Goal: Task Accomplishment & Management: Use online tool/utility

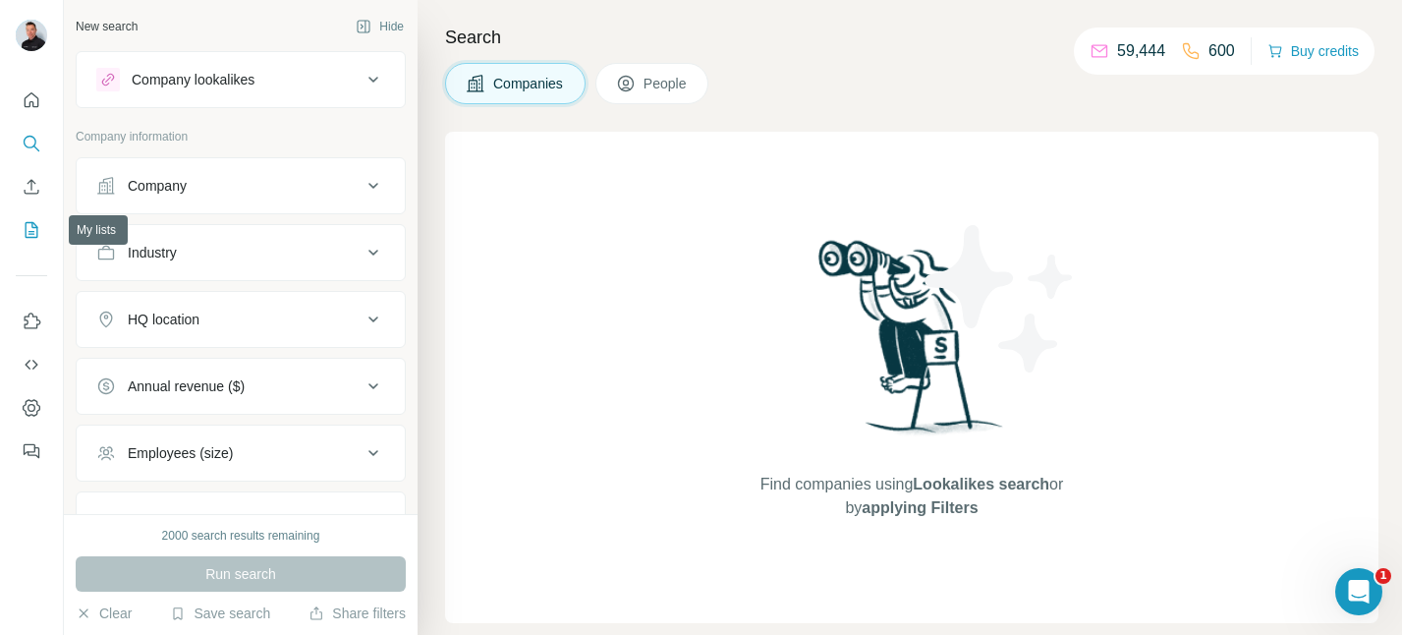
click at [31, 236] on icon "My lists" at bounding box center [32, 230] width 20 height 20
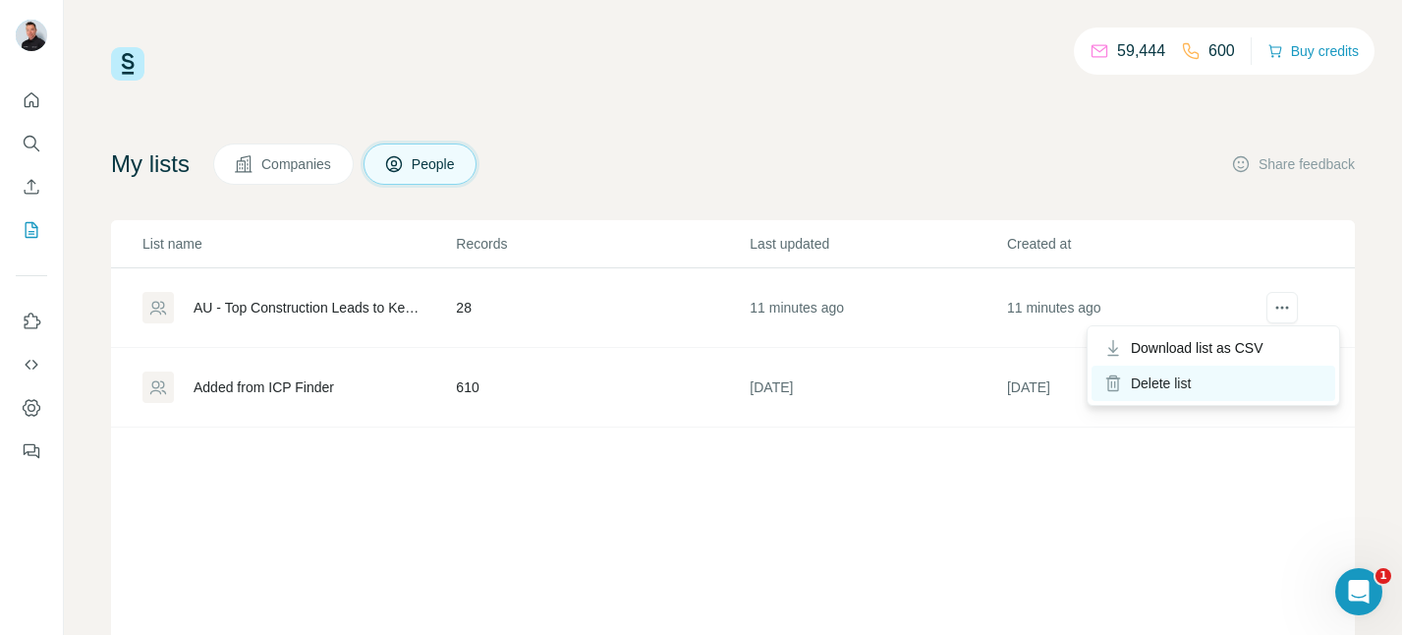
click at [1223, 385] on div "Delete list" at bounding box center [1213, 382] width 244 height 35
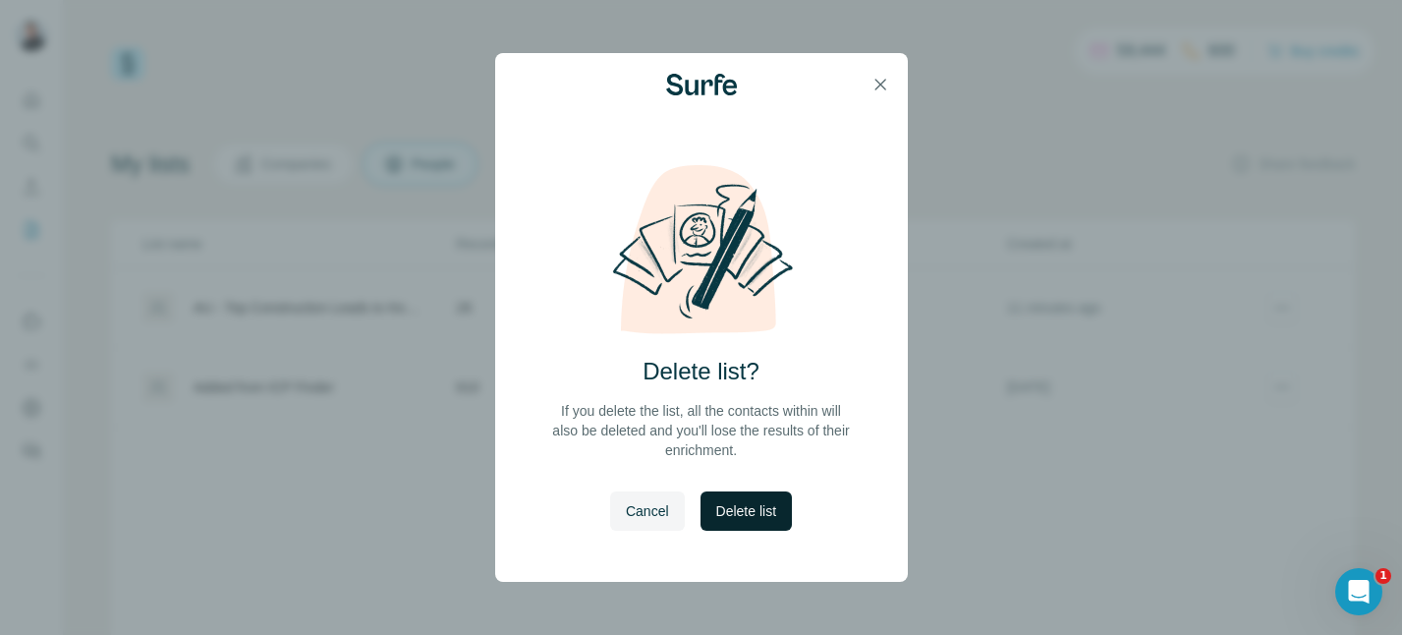
click at [773, 505] on span "Delete list" at bounding box center [746, 511] width 60 height 20
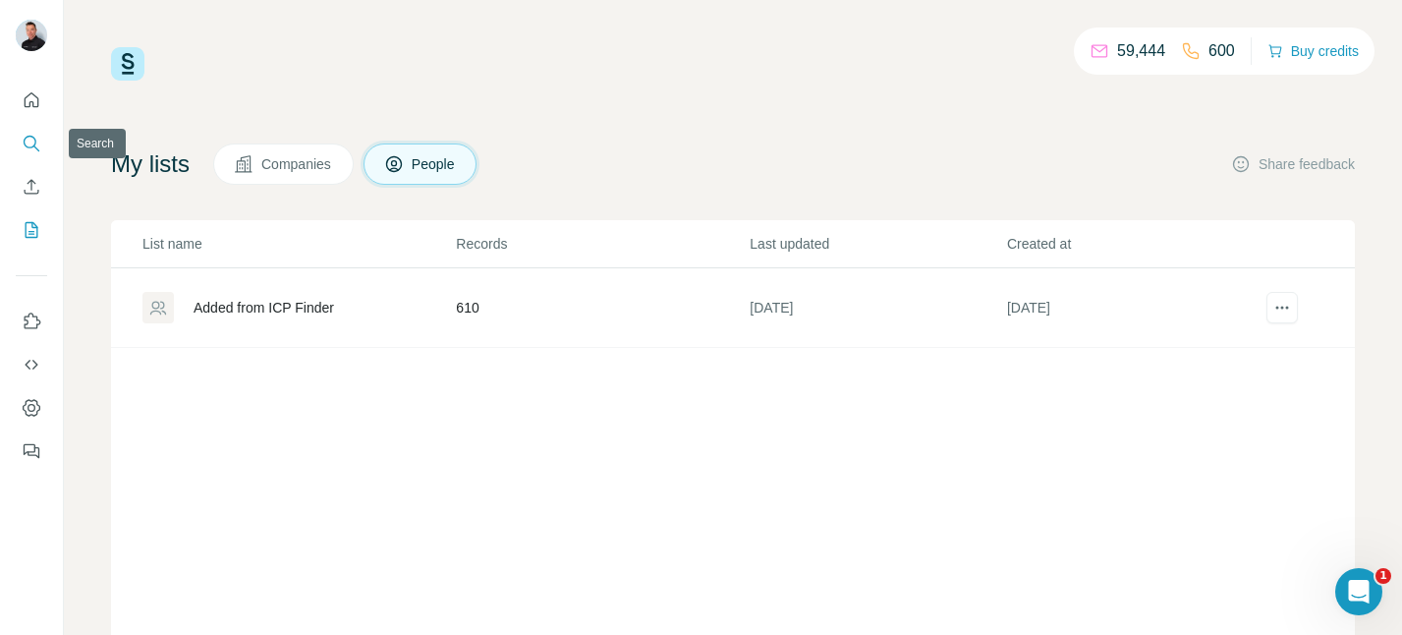
click at [30, 140] on icon "Search" at bounding box center [32, 144] width 20 height 20
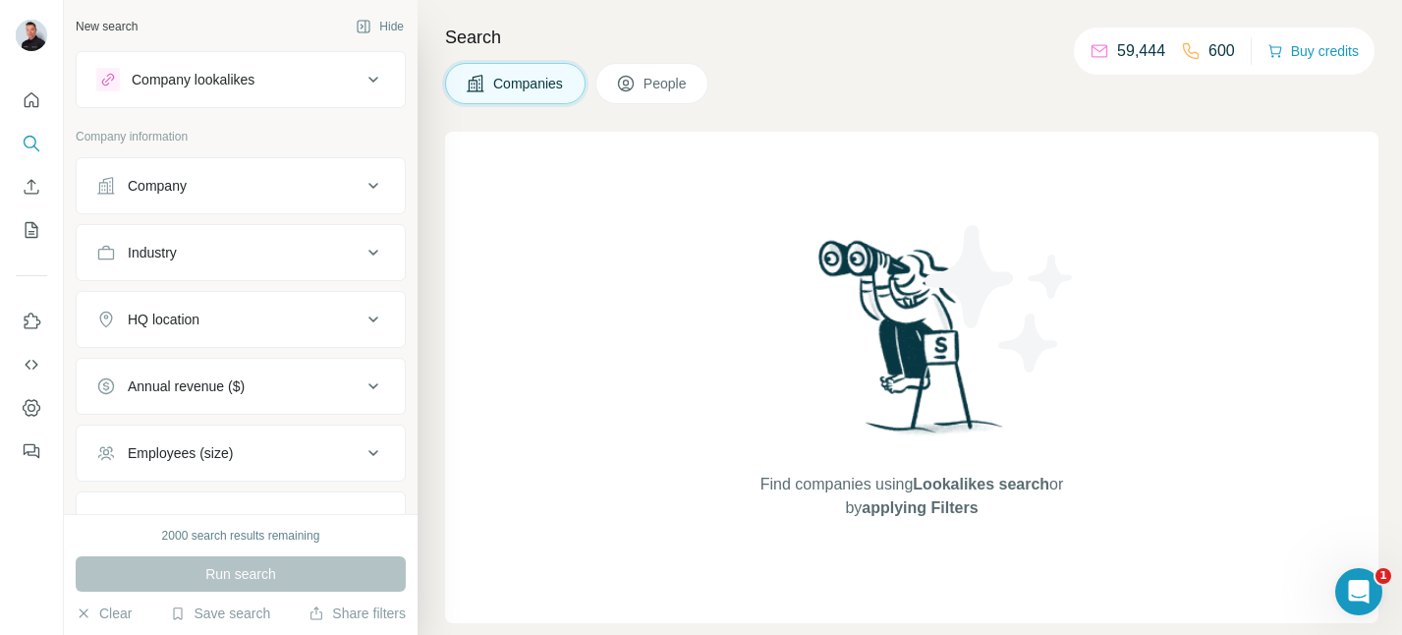
click at [374, 185] on icon at bounding box center [373, 186] width 24 height 24
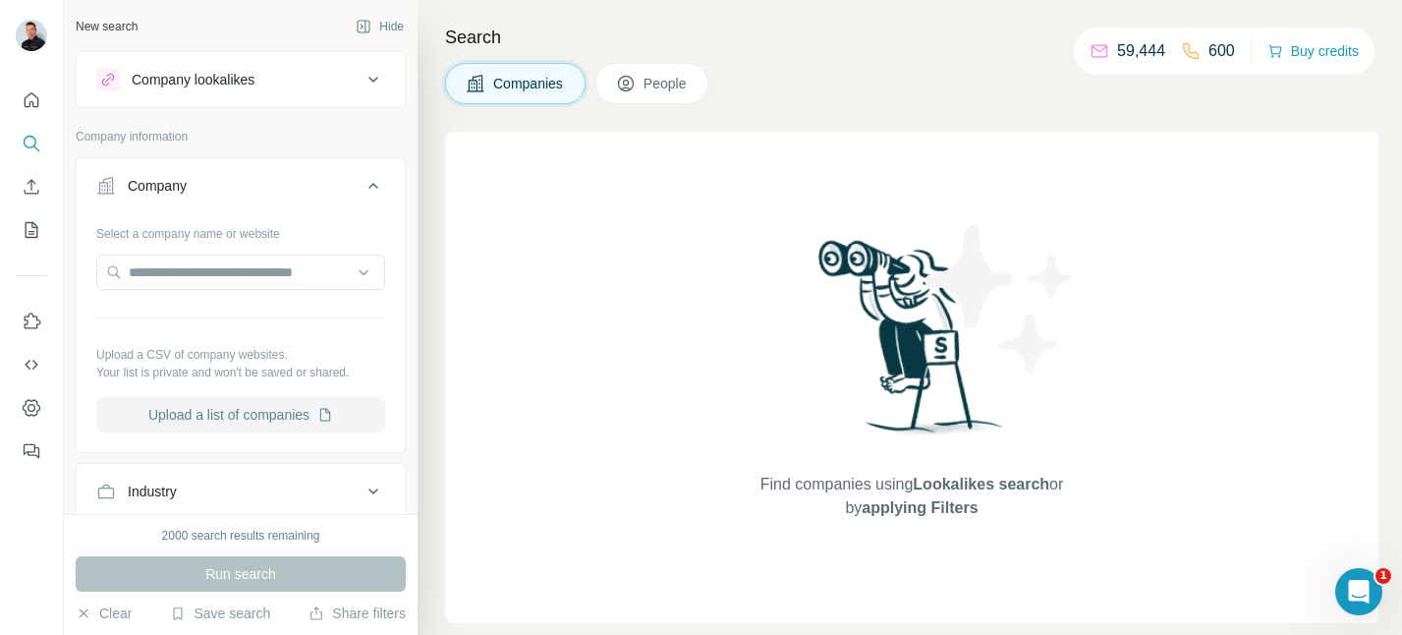
click at [267, 415] on button "Upload a list of companies" at bounding box center [240, 414] width 289 height 35
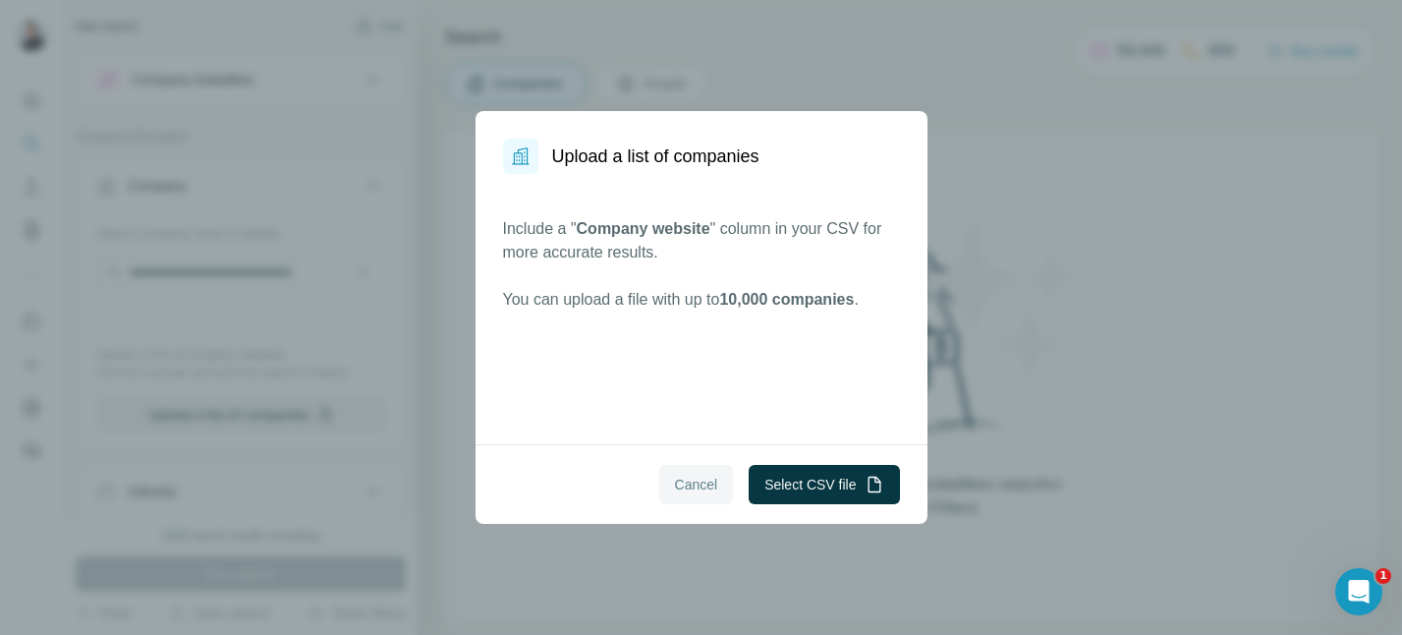
click at [683, 496] on button "Cancel" at bounding box center [696, 484] width 75 height 39
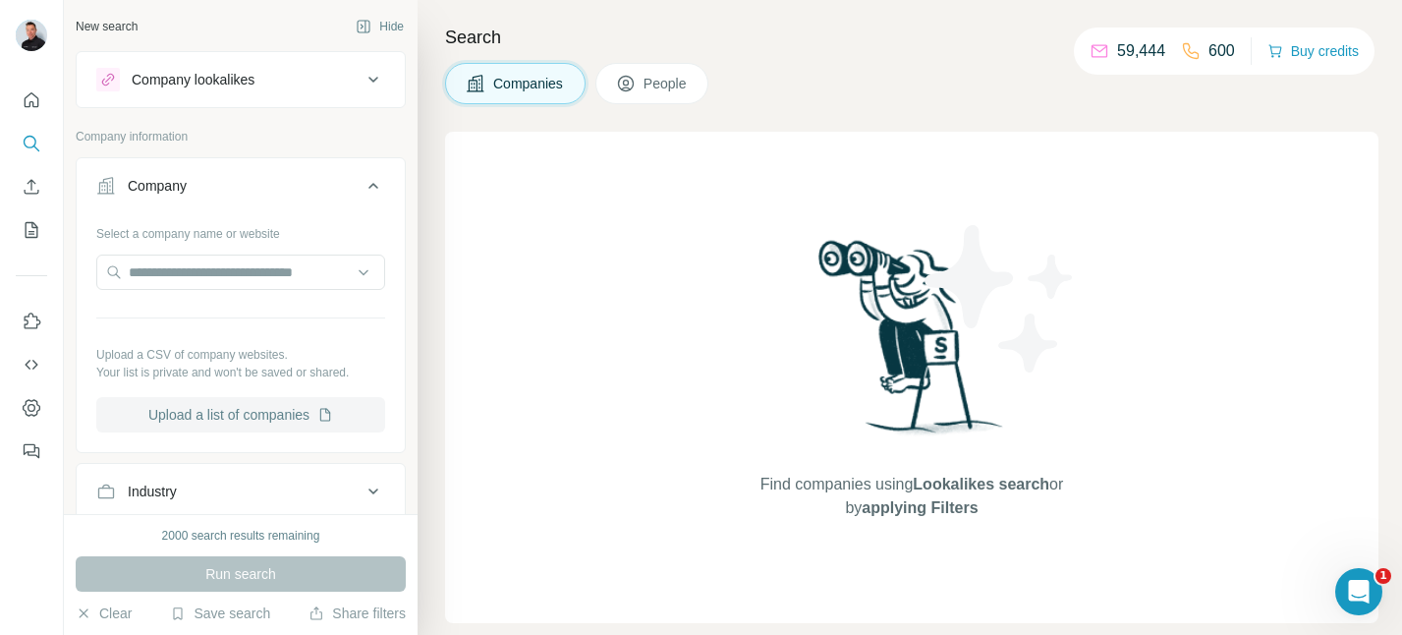
click at [292, 414] on button "Upload a list of companies" at bounding box center [240, 414] width 289 height 35
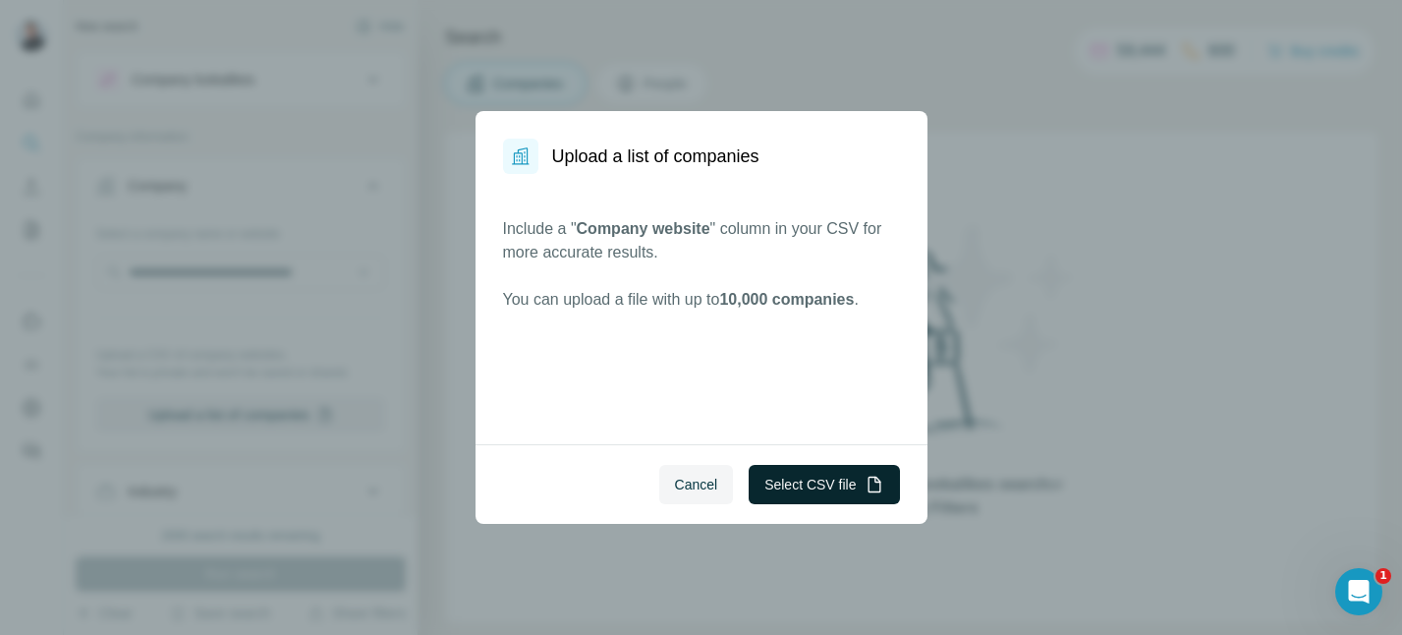
click at [826, 472] on button "Select CSV file" at bounding box center [824, 484] width 150 height 39
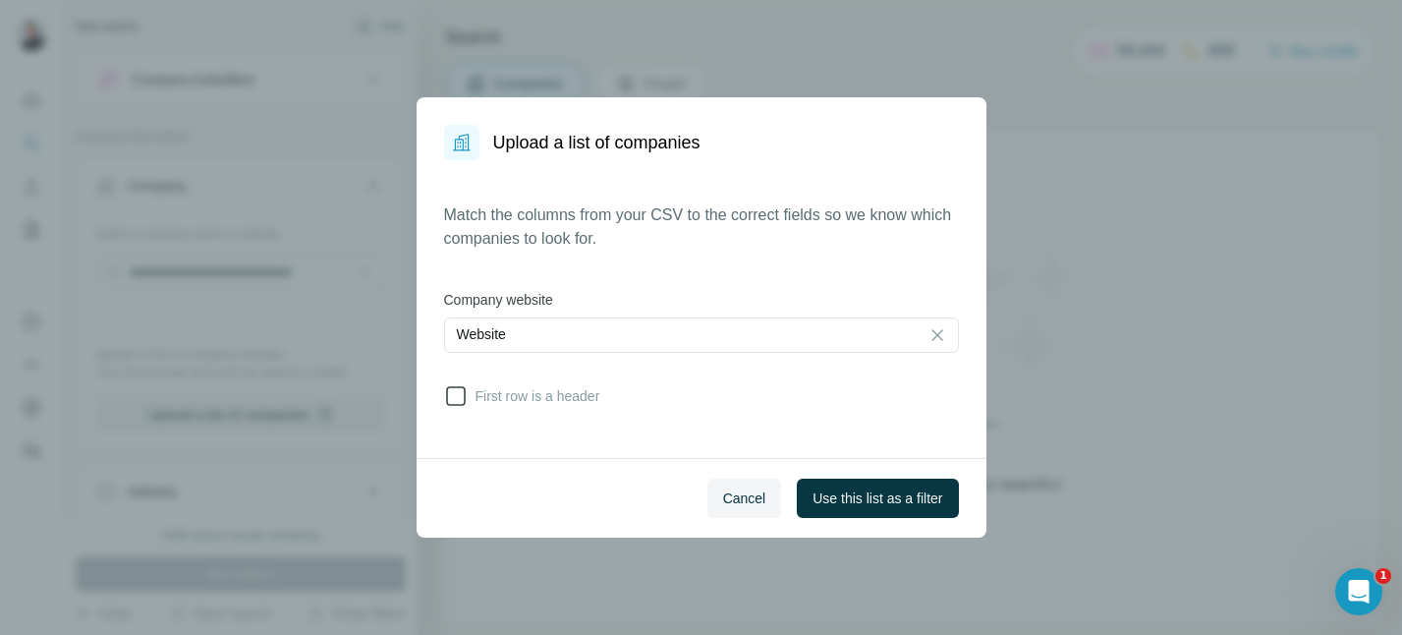
click at [459, 395] on icon at bounding box center [456, 396] width 24 height 24
click at [885, 493] on span "Use this list as a filter" at bounding box center [877, 498] width 130 height 20
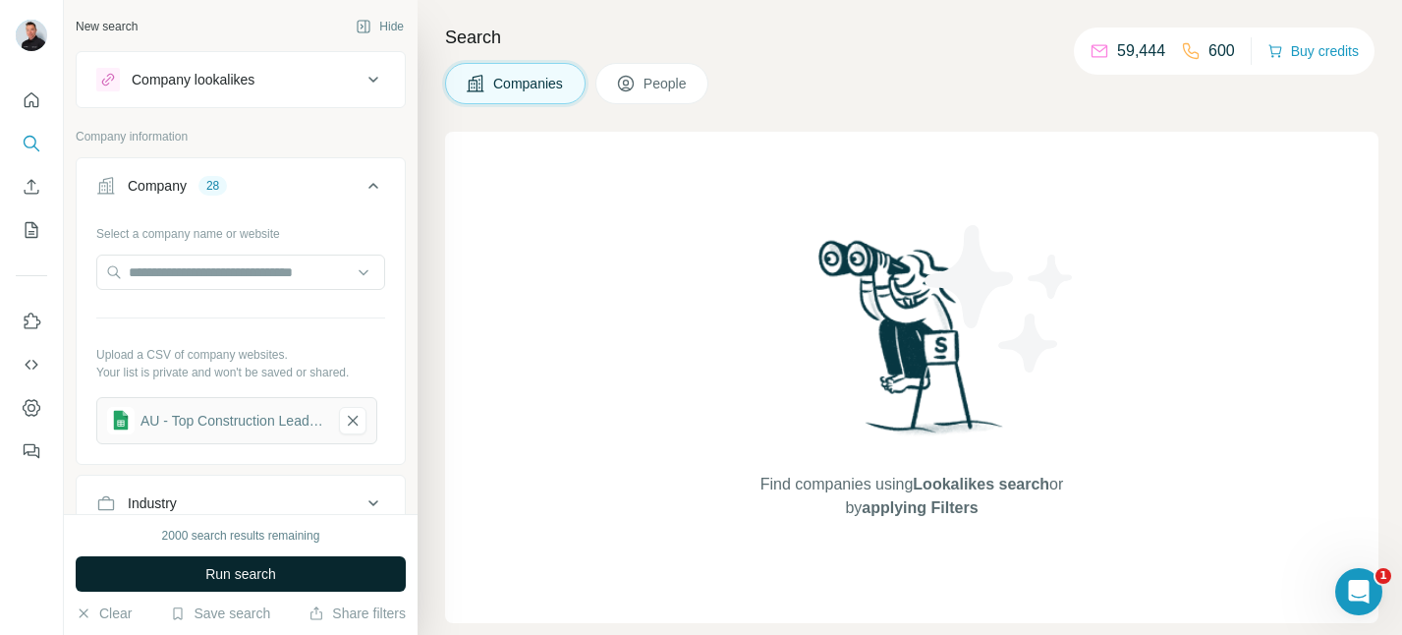
click at [269, 566] on span "Run search" at bounding box center [240, 574] width 71 height 20
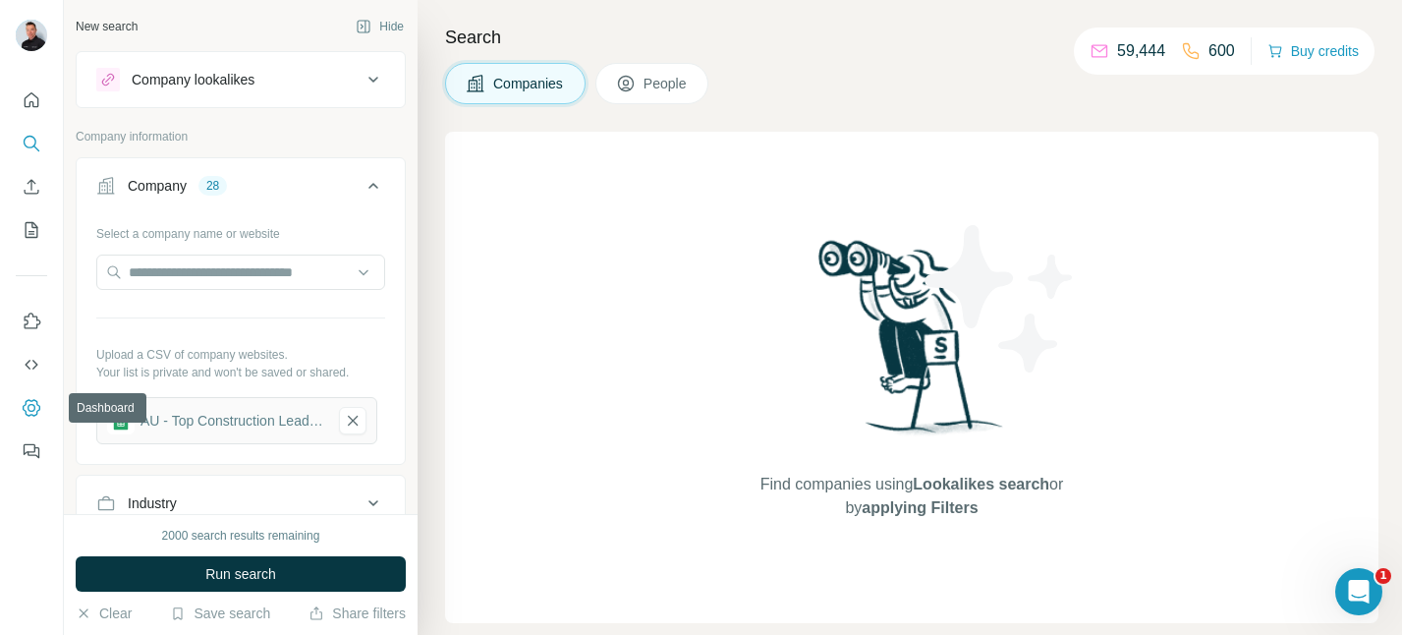
click at [31, 414] on icon "Dashboard" at bounding box center [32, 408] width 20 height 20
click at [180, 193] on div "Company" at bounding box center [157, 186] width 59 height 20
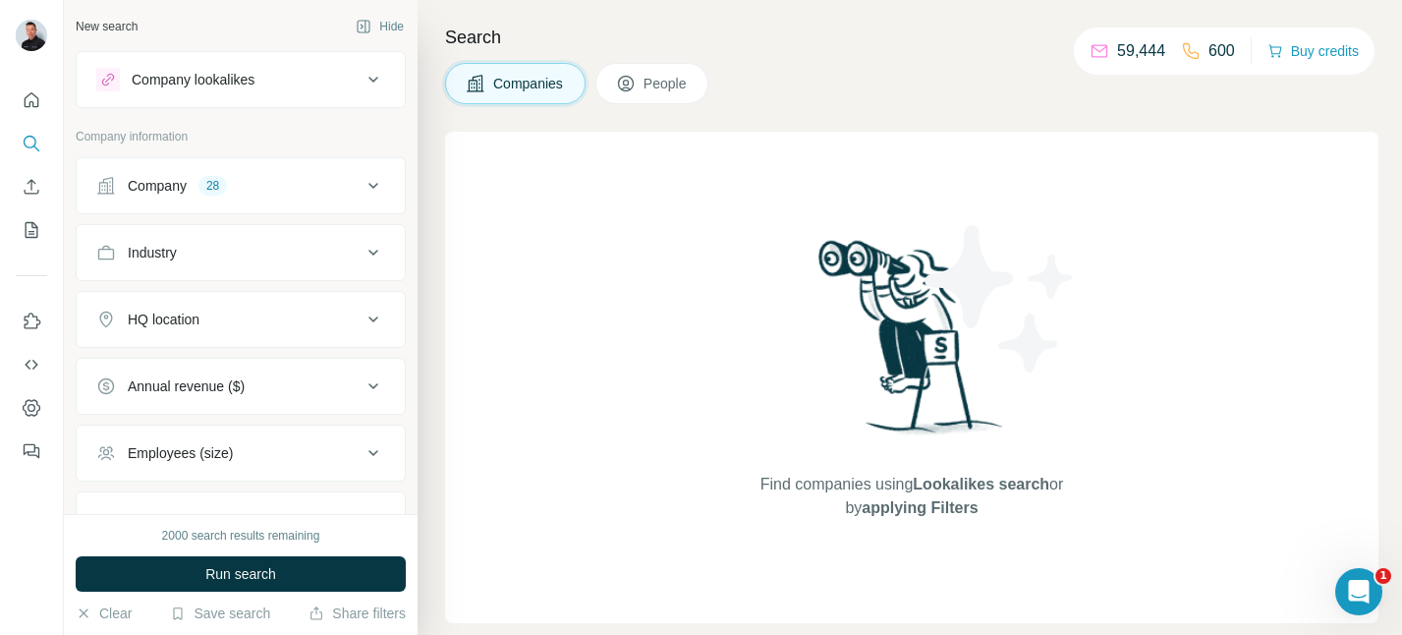
click at [242, 189] on div "Company 28" at bounding box center [228, 186] width 265 height 20
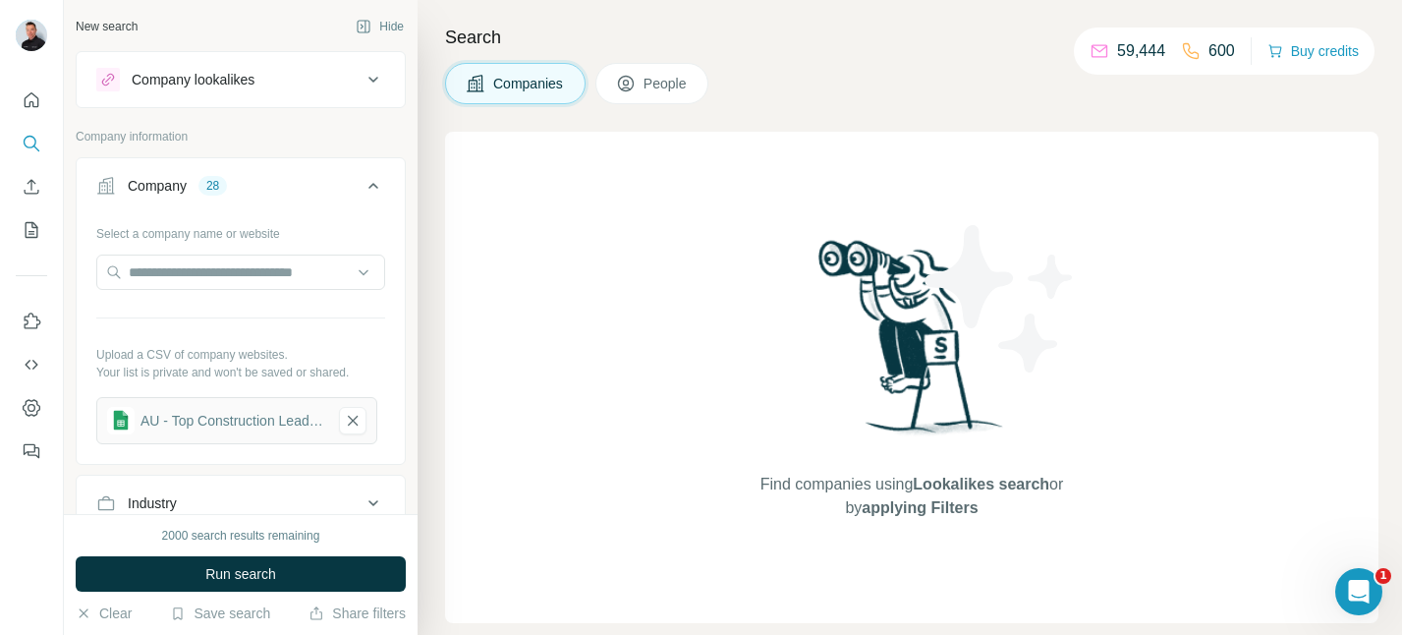
click at [630, 95] on button "People" at bounding box center [652, 83] width 114 height 41
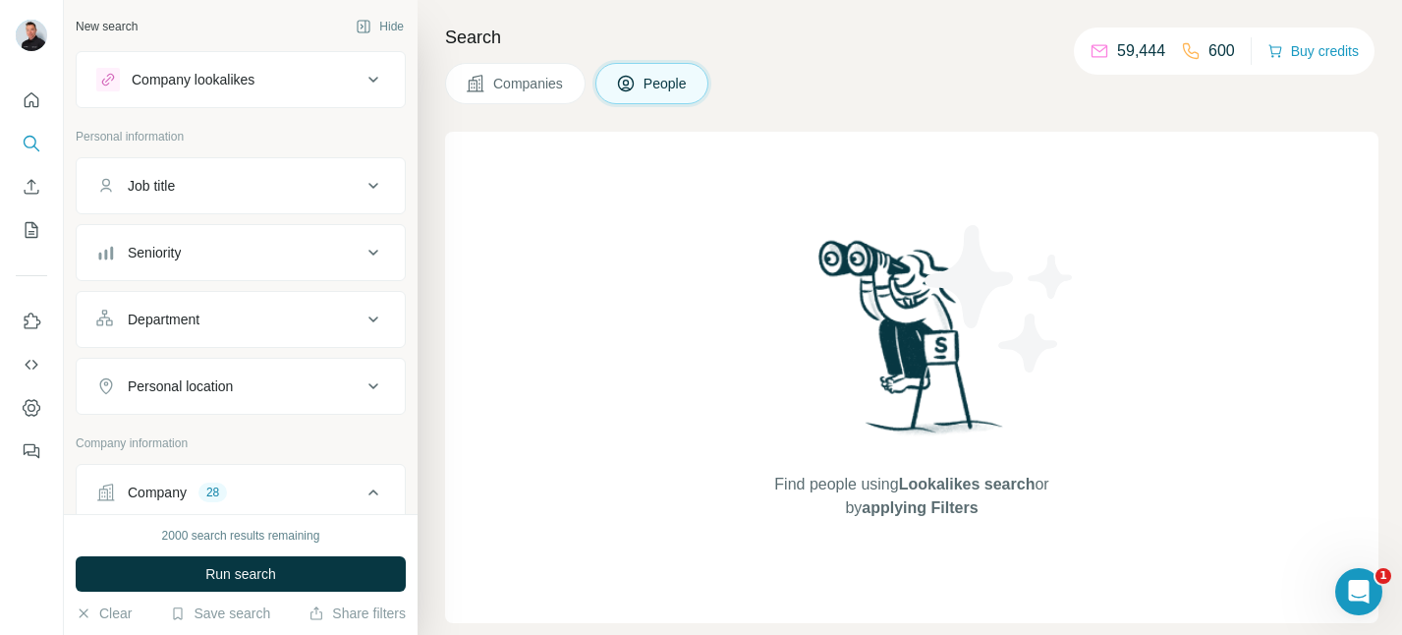
click at [332, 188] on div "Job title" at bounding box center [228, 186] width 265 height 20
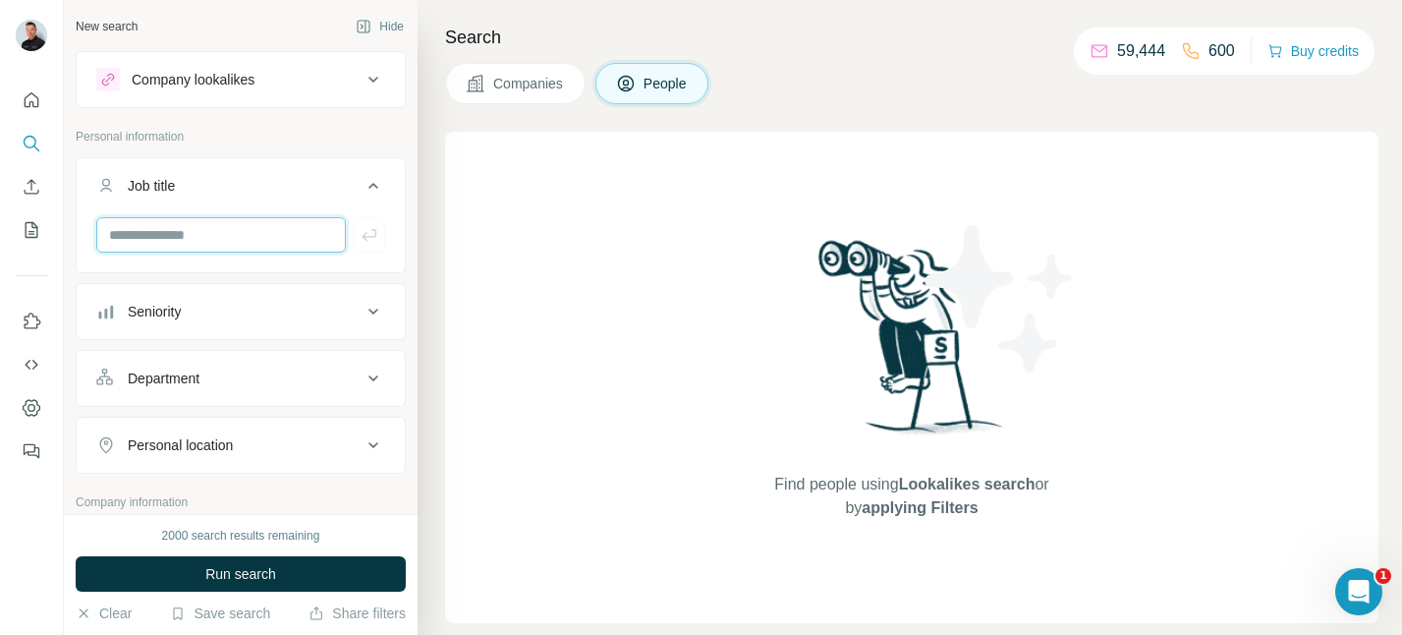
click at [208, 235] on input "text" at bounding box center [221, 234] width 250 height 35
type input "**********"
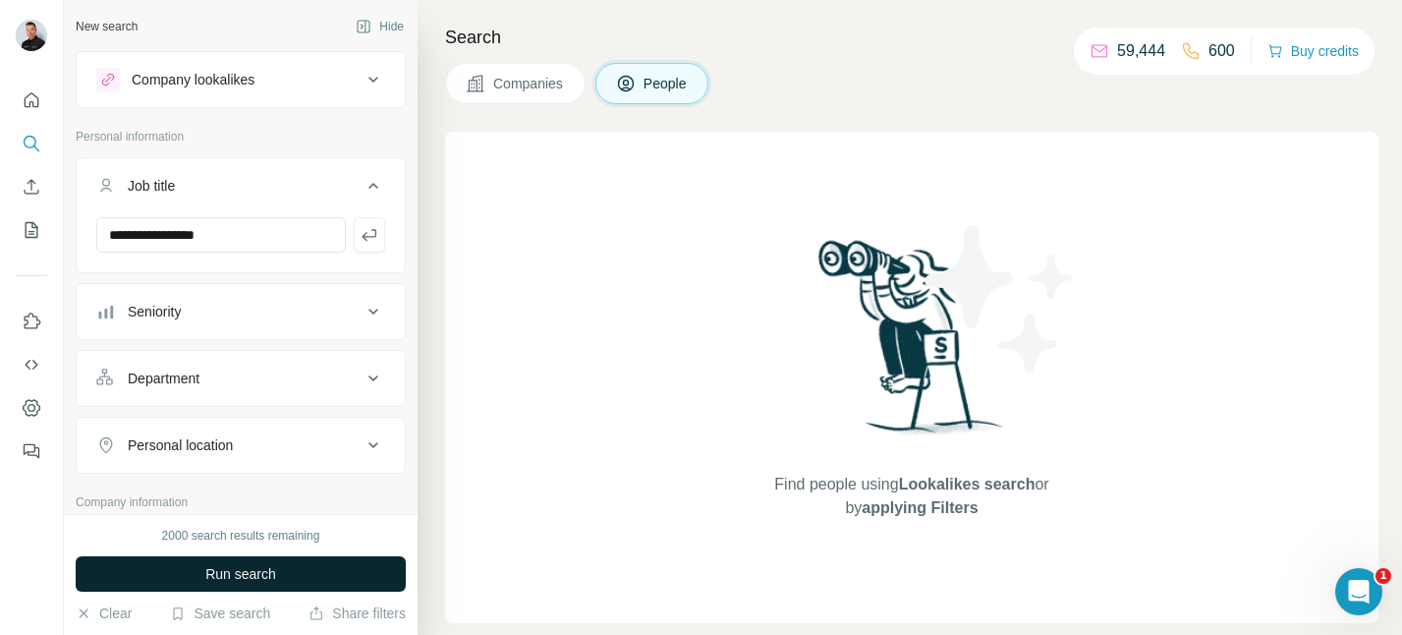
click at [255, 574] on span "Run search" at bounding box center [240, 574] width 71 height 20
click at [491, 78] on button "Companies" at bounding box center [515, 83] width 140 height 41
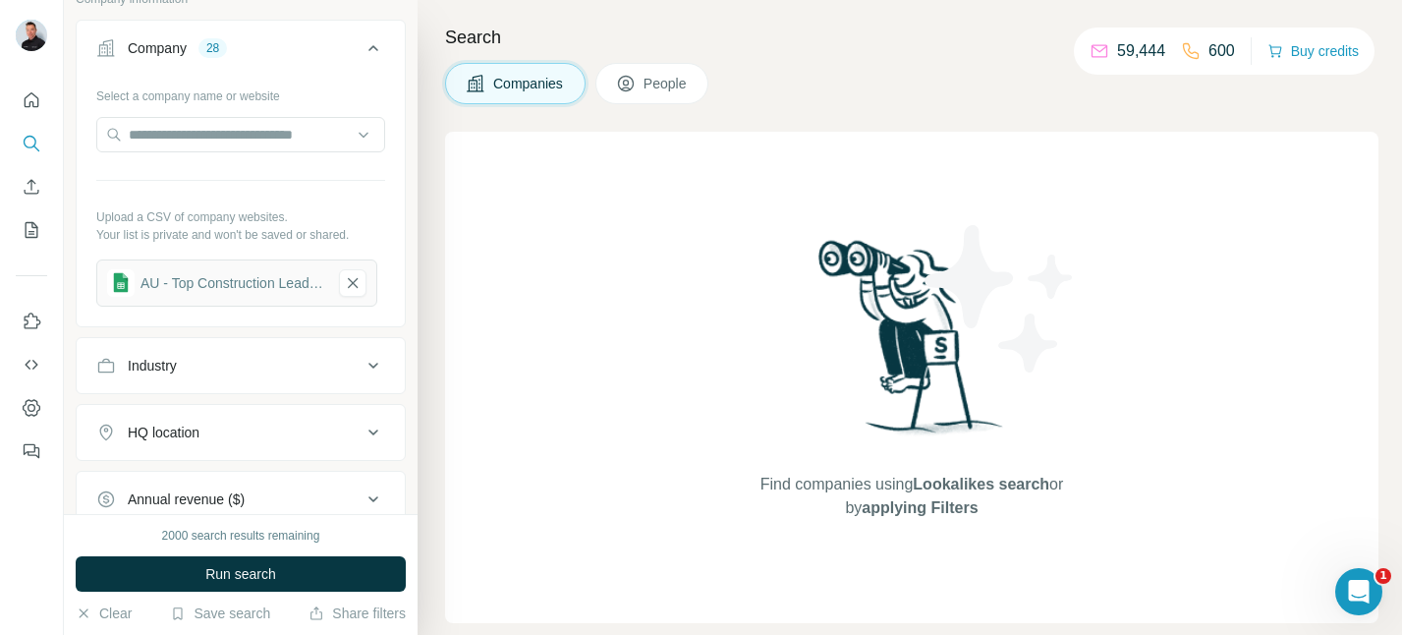
scroll to position [321, 0]
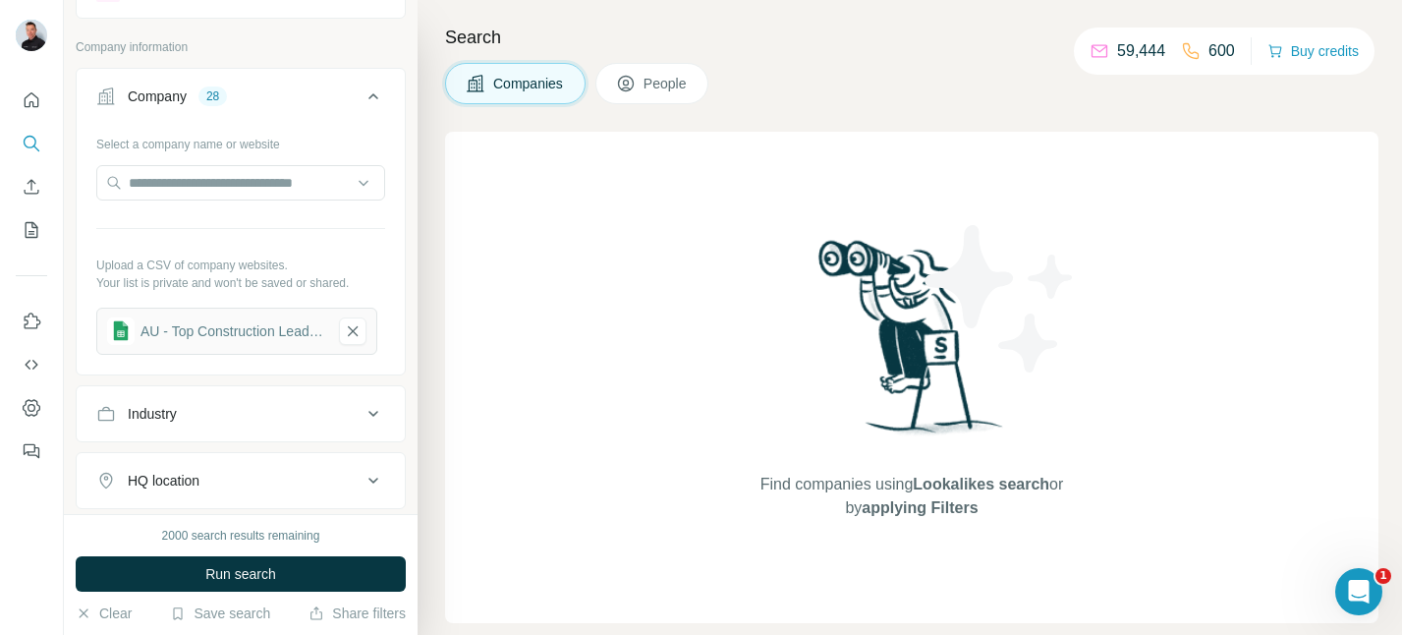
scroll to position [55, 0]
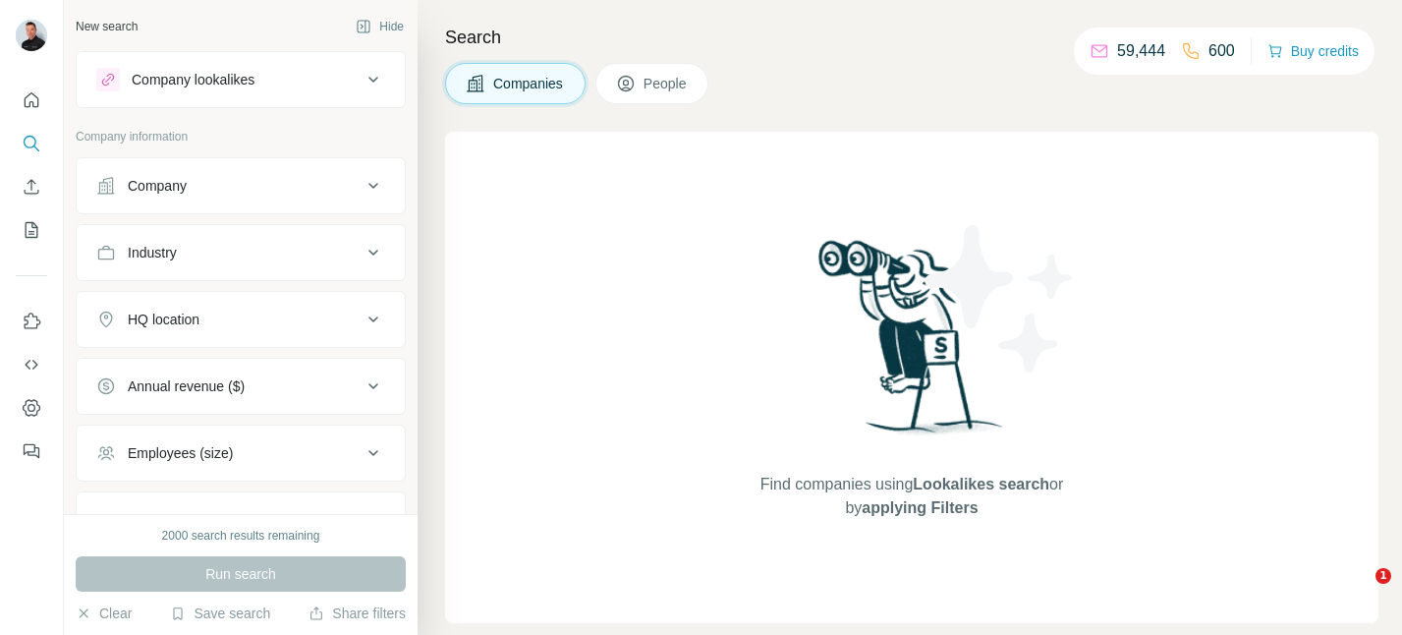
click at [374, 82] on icon at bounding box center [373, 80] width 24 height 24
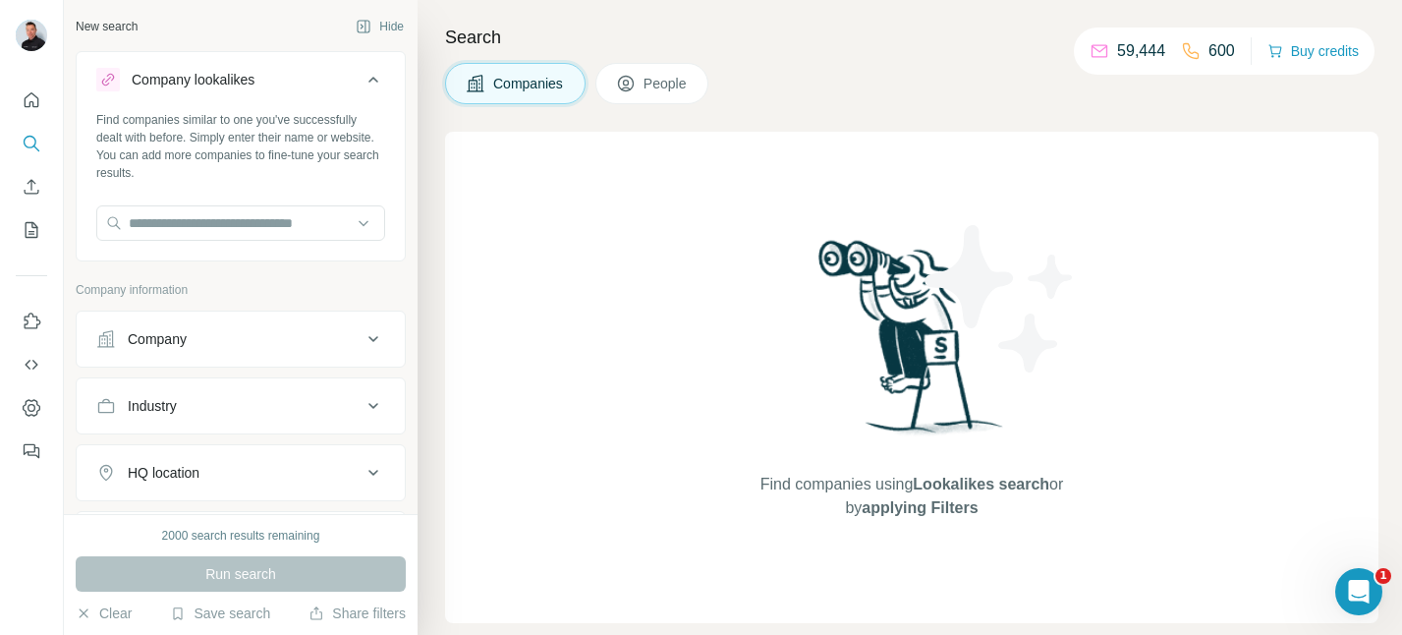
click at [374, 82] on icon at bounding box center [373, 80] width 24 height 24
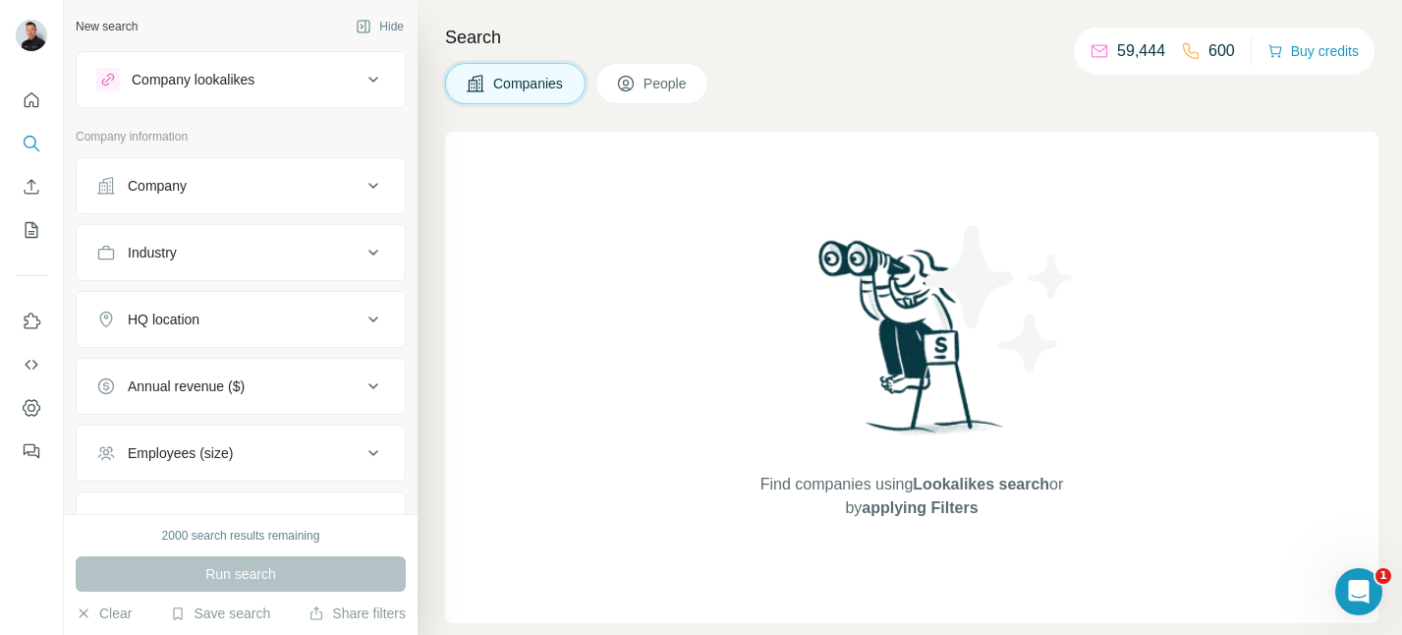
click at [371, 188] on icon at bounding box center [373, 186] width 24 height 24
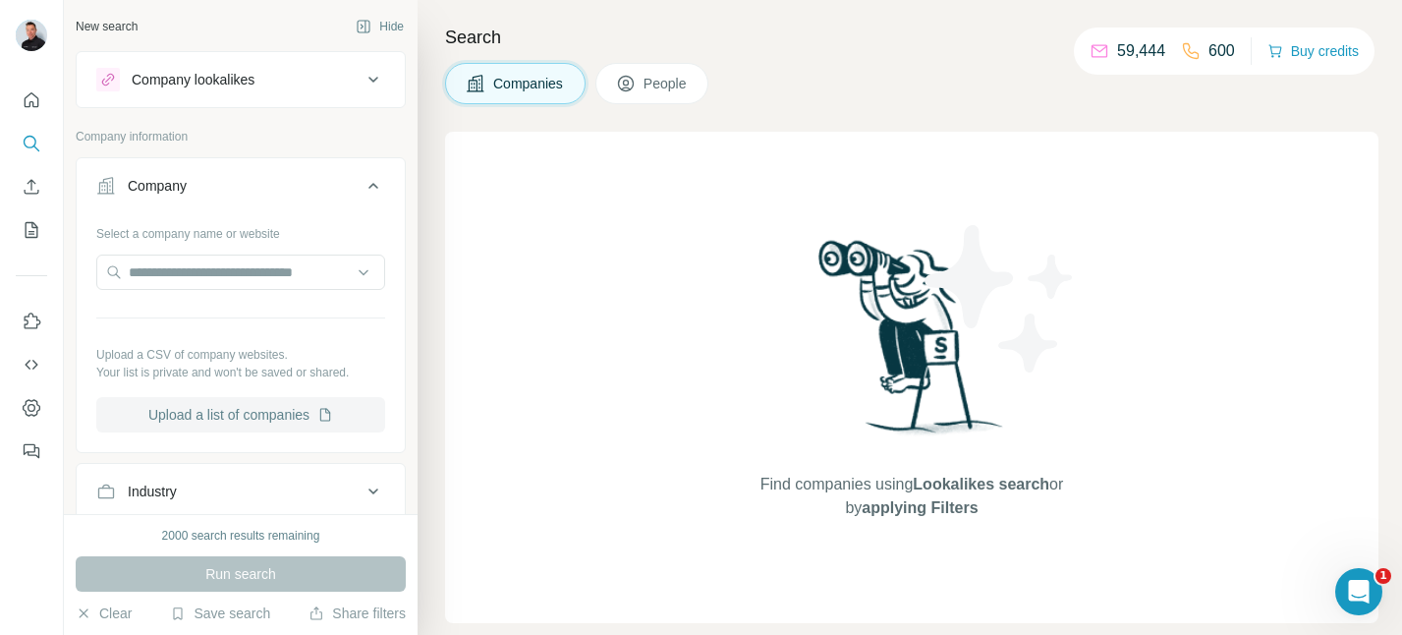
click at [255, 422] on button "Upload a list of companies" at bounding box center [240, 414] width 289 height 35
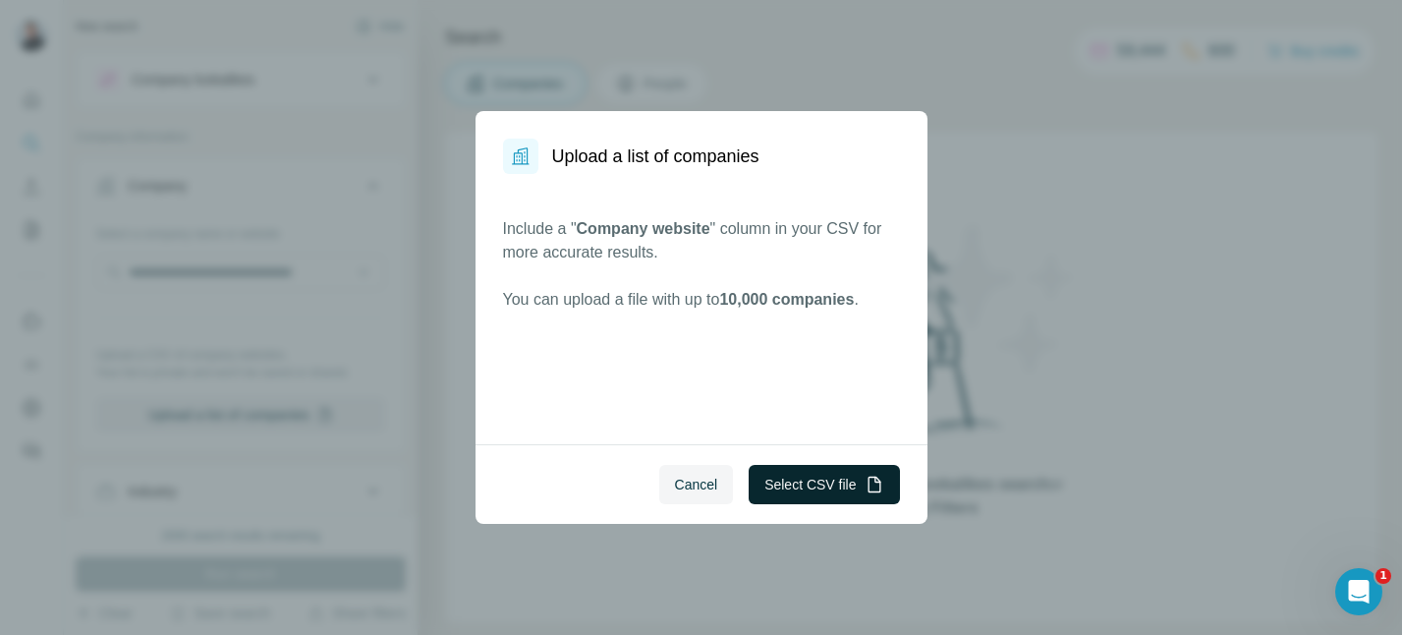
click at [838, 482] on button "Select CSV file" at bounding box center [824, 484] width 150 height 39
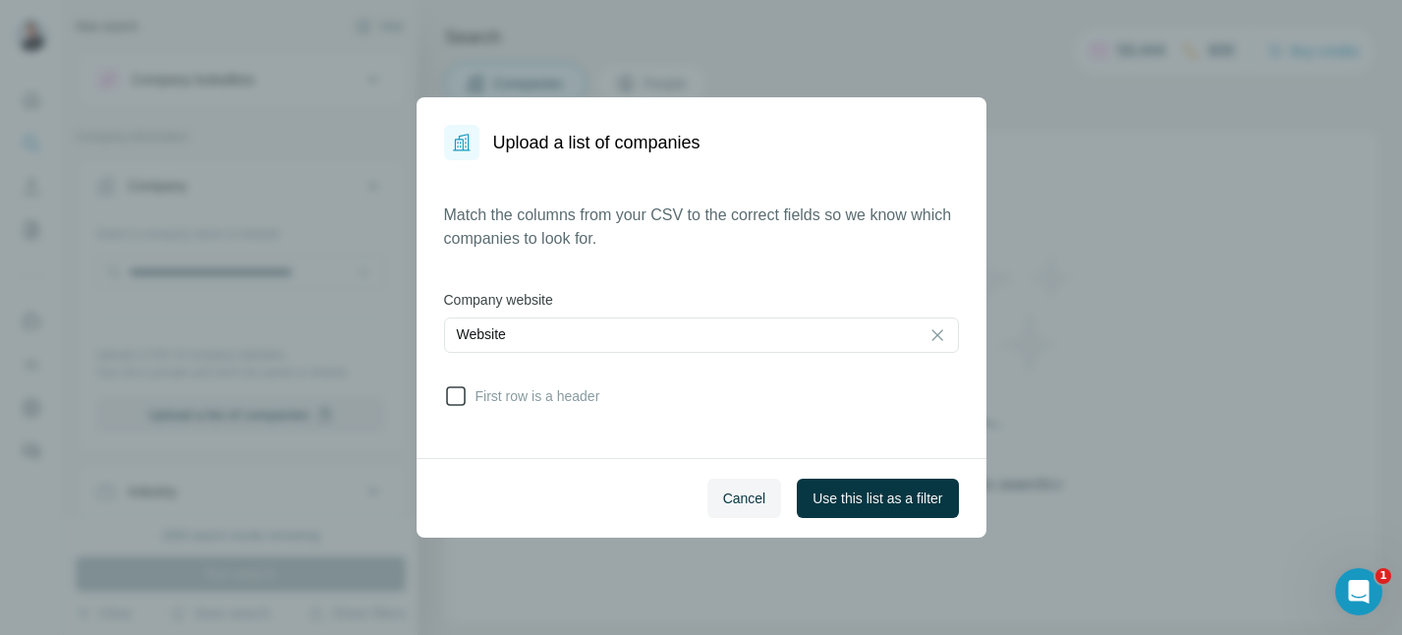
click at [452, 400] on icon at bounding box center [456, 396] width 24 height 24
click at [915, 499] on span "Use this list as a filter" at bounding box center [877, 498] width 130 height 20
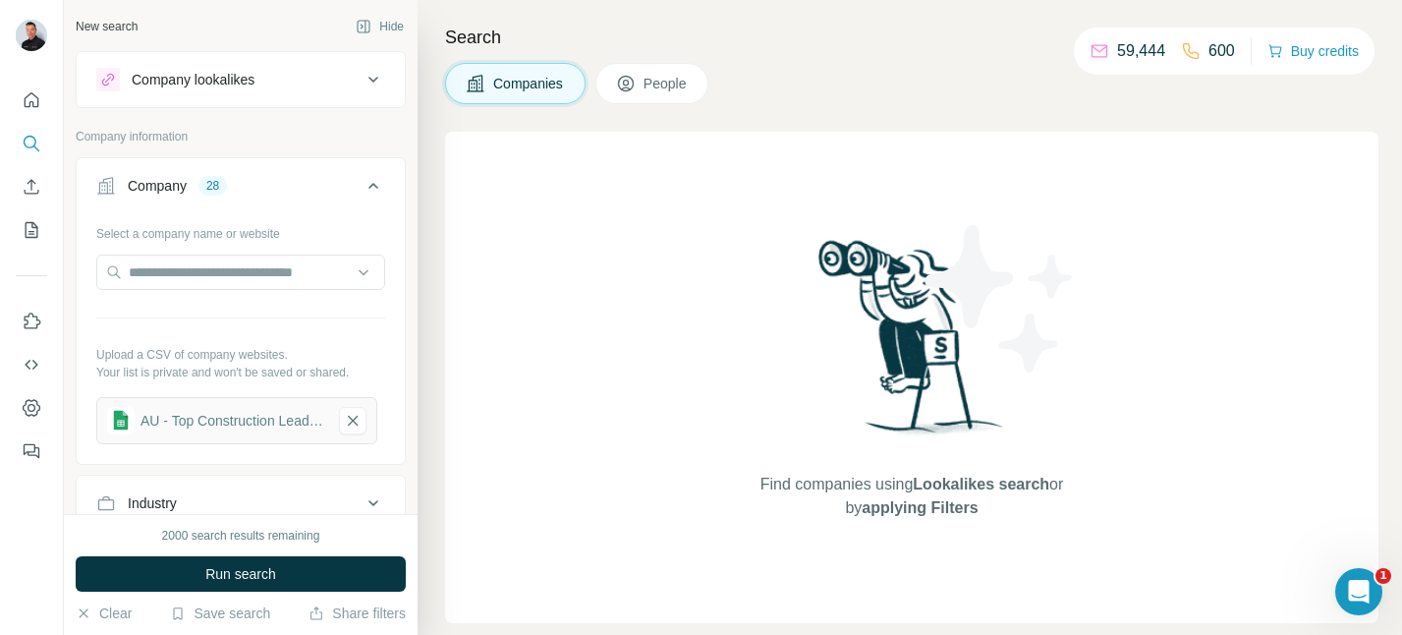
click at [627, 85] on icon at bounding box center [626, 84] width 20 height 20
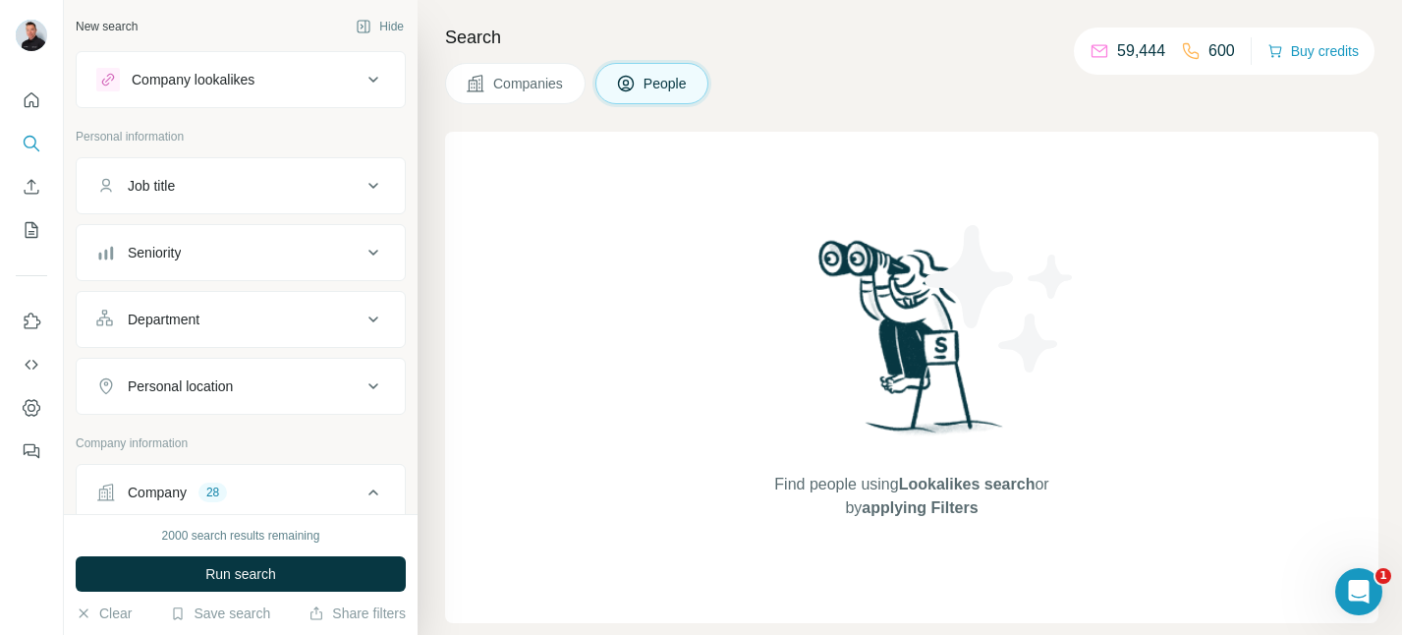
click at [365, 192] on icon at bounding box center [373, 186] width 24 height 24
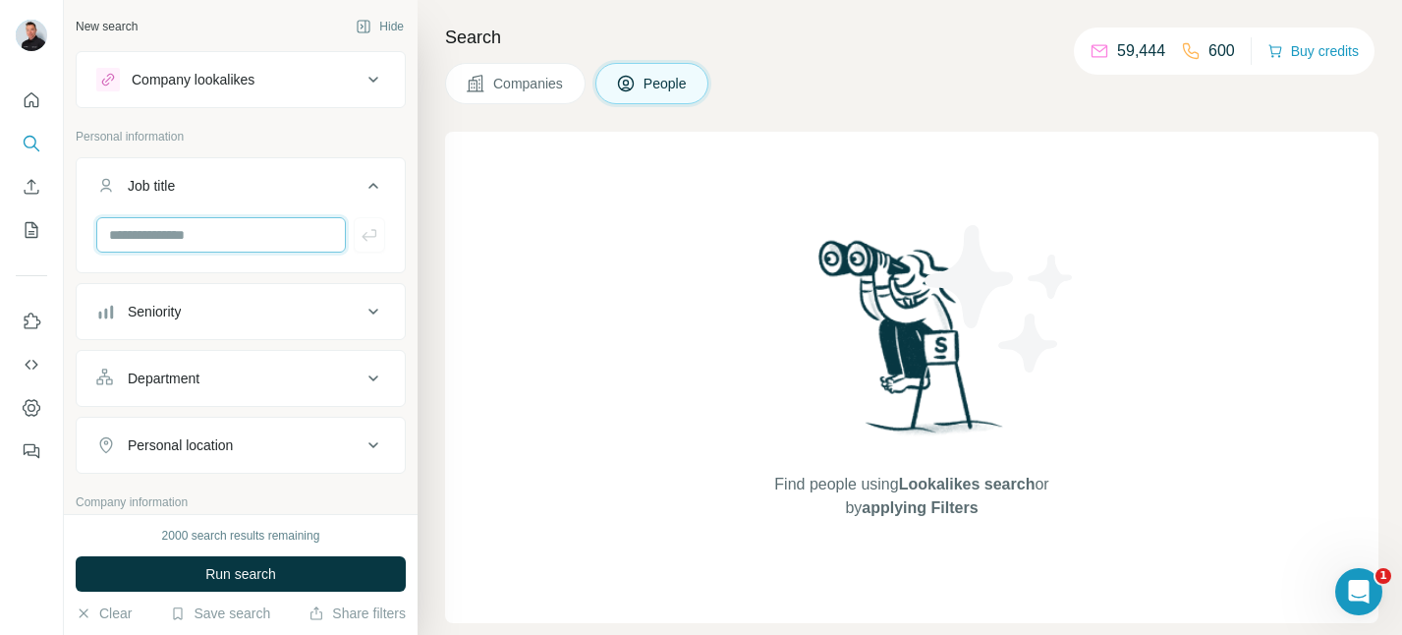
click at [238, 236] on input "text" at bounding box center [221, 234] width 250 height 35
type input "**********"
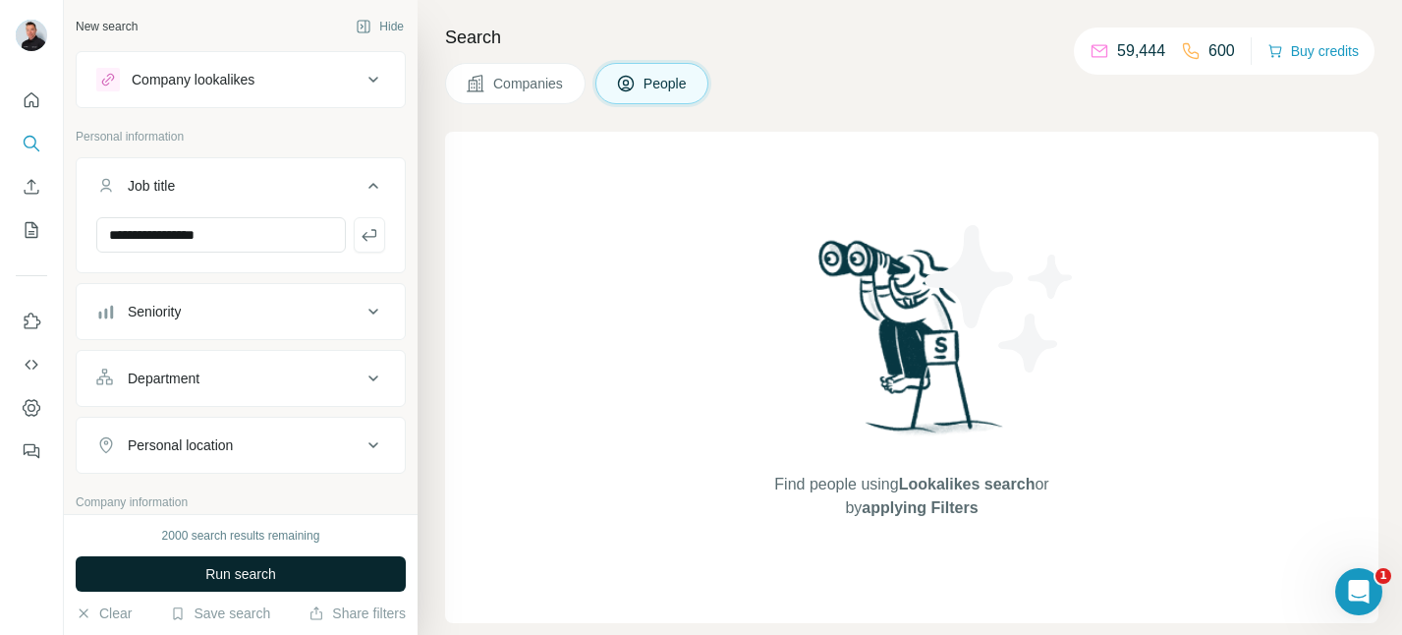
click at [249, 577] on span "Run search" at bounding box center [240, 574] width 71 height 20
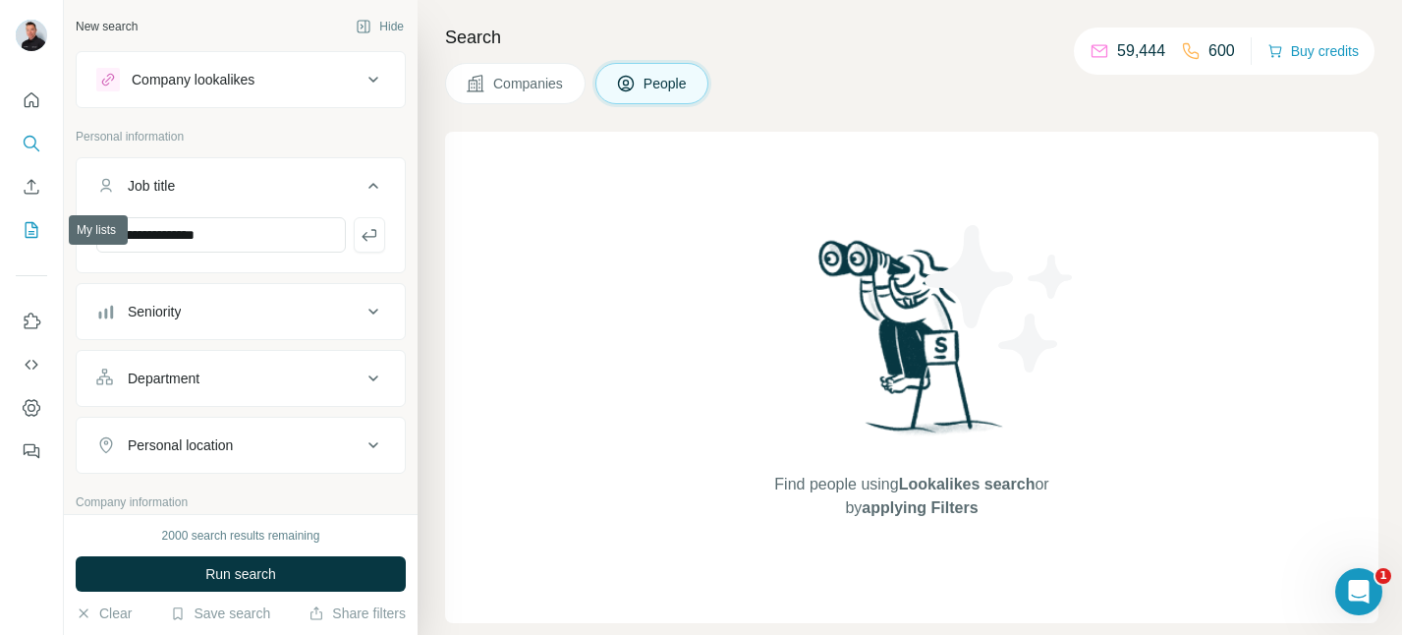
click at [31, 239] on icon "My lists" at bounding box center [32, 230] width 20 height 20
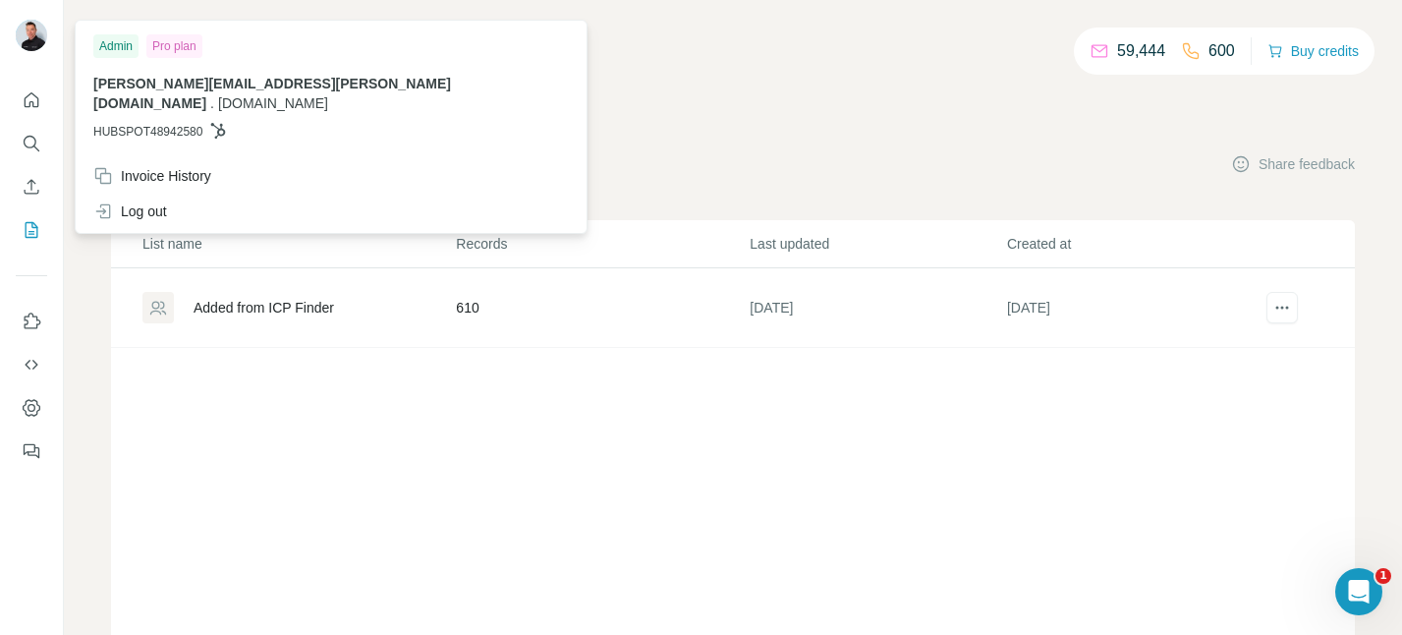
click at [34, 41] on img at bounding box center [31, 35] width 31 height 31
click at [31, 105] on icon "Quick start" at bounding box center [32, 100] width 20 height 20
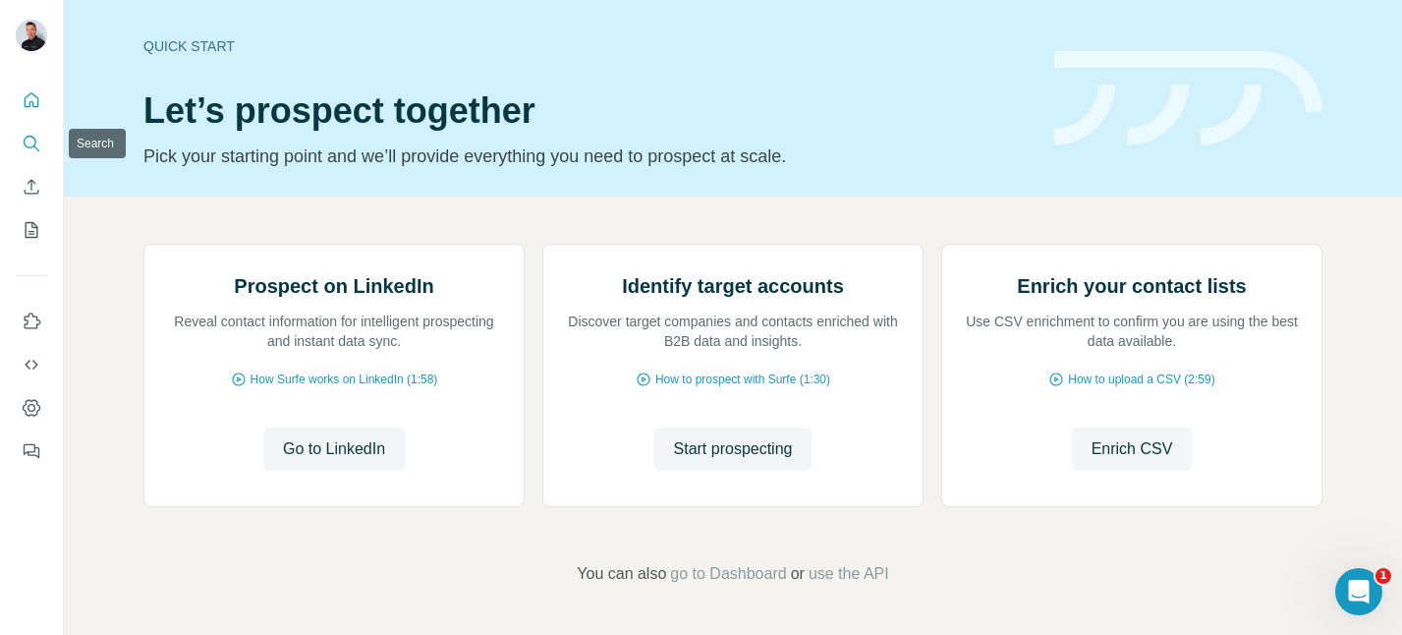
click at [17, 139] on button "Search" at bounding box center [31, 143] width 31 height 35
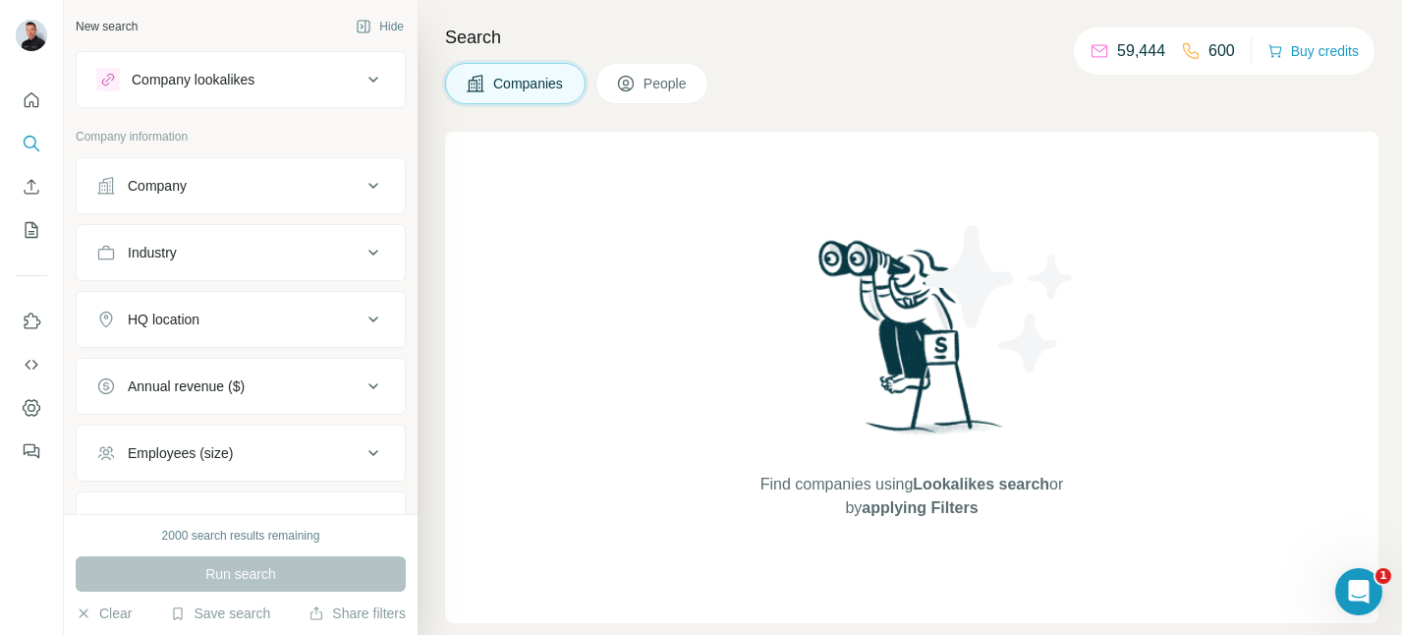
click at [383, 187] on icon at bounding box center [373, 186] width 24 height 24
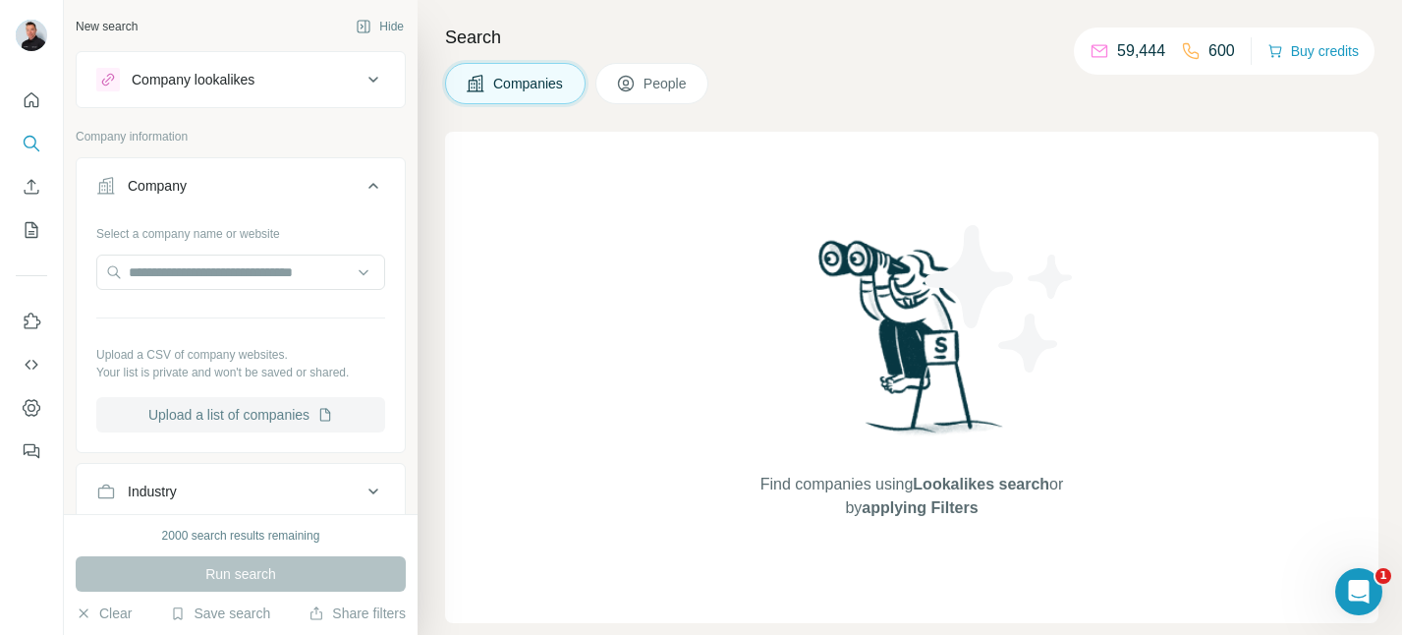
click at [259, 406] on button "Upload a list of companies" at bounding box center [240, 414] width 289 height 35
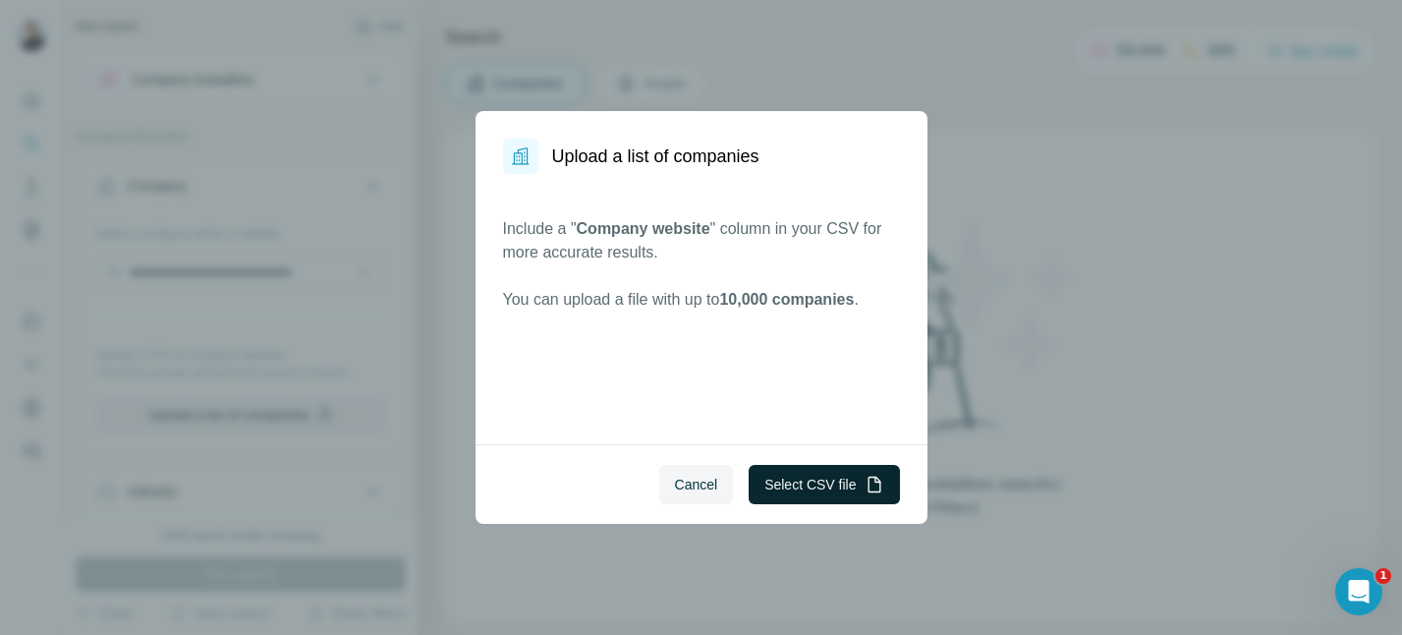
click at [796, 480] on button "Select CSV file" at bounding box center [824, 484] width 150 height 39
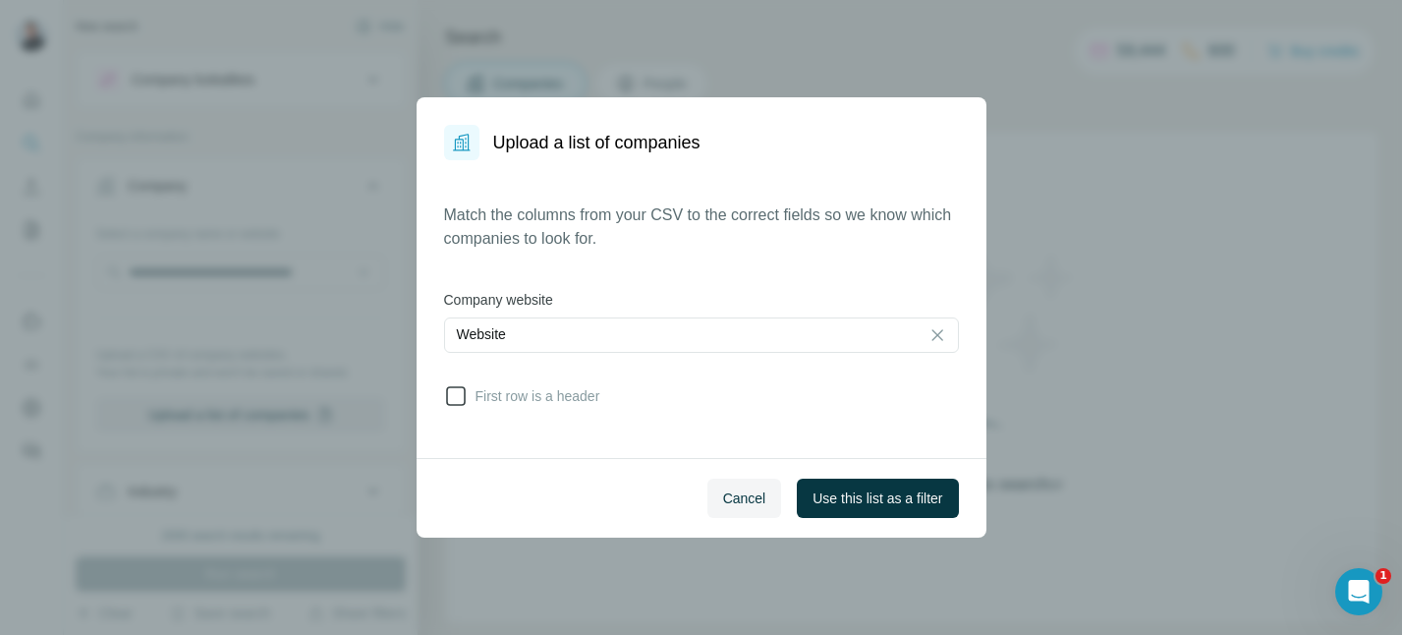
click at [454, 394] on icon at bounding box center [456, 396] width 24 height 24
click at [871, 495] on span "Use this list as a filter" at bounding box center [877, 498] width 130 height 20
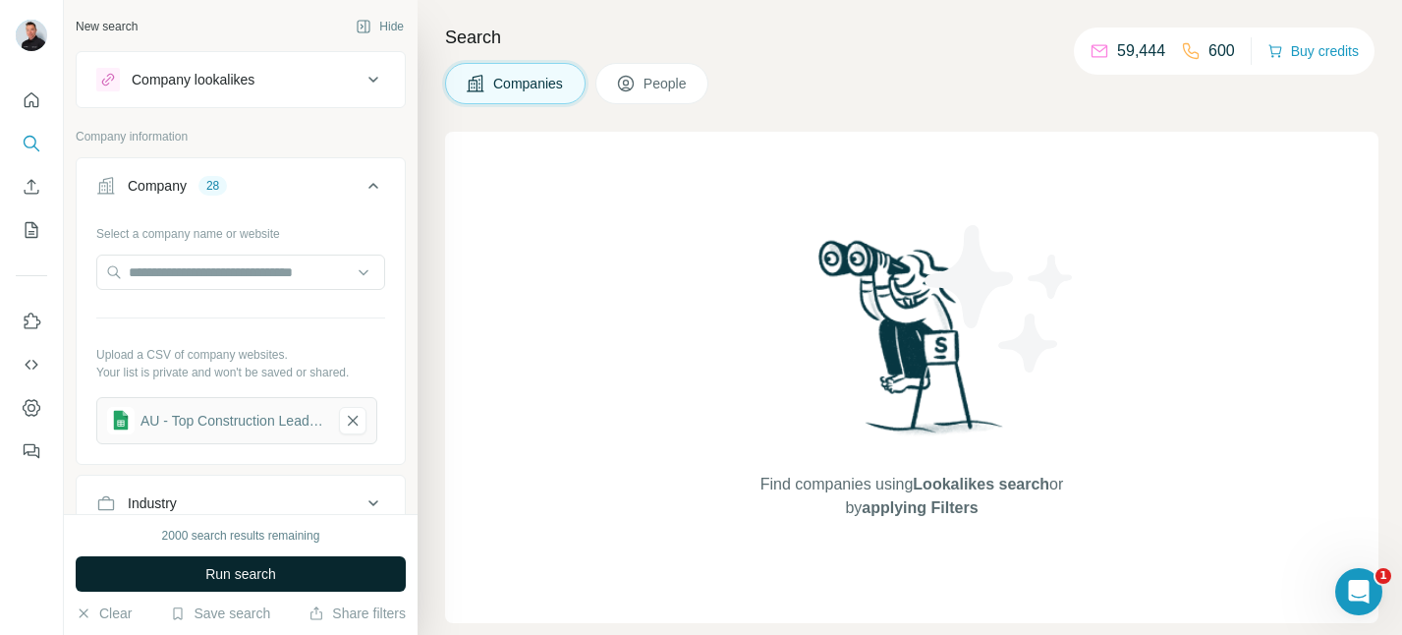
click at [288, 566] on button "Run search" at bounding box center [241, 573] width 330 height 35
click at [895, 504] on span "applying Filters" at bounding box center [919, 507] width 116 height 17
click at [373, 82] on icon at bounding box center [373, 80] width 10 height 6
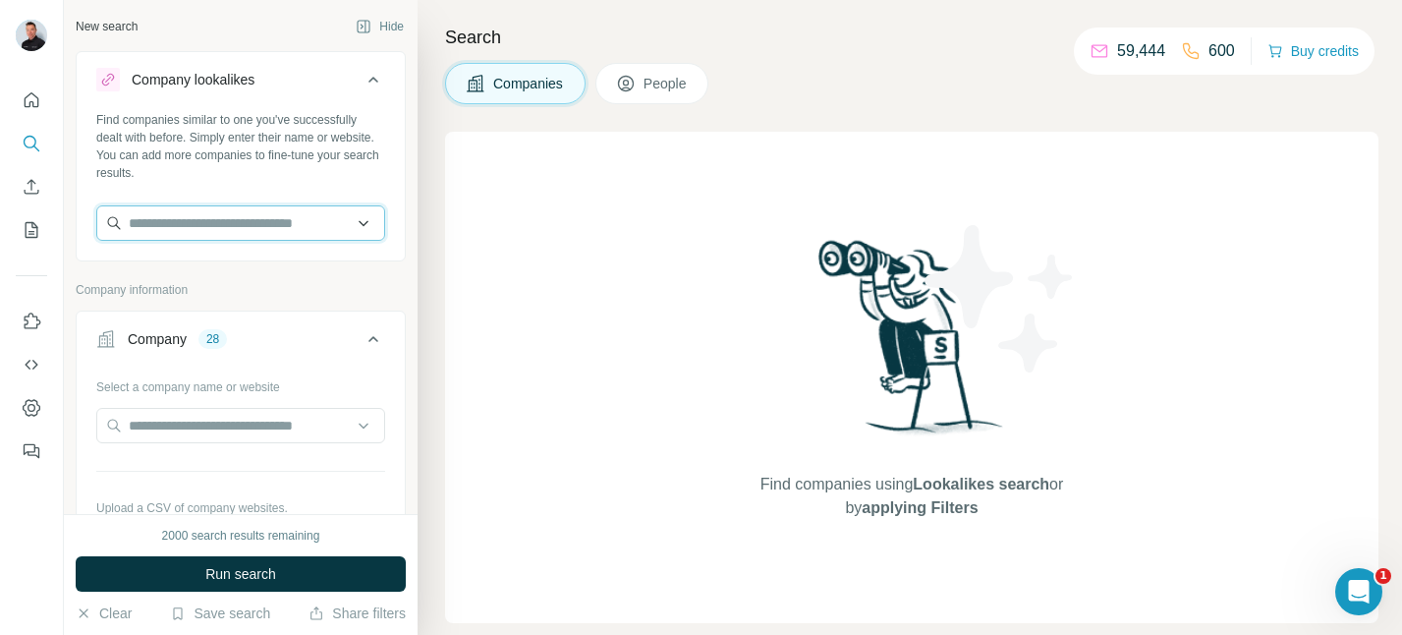
click at [292, 223] on input "text" at bounding box center [240, 222] width 289 height 35
click at [363, 223] on input "text" at bounding box center [240, 222] width 289 height 35
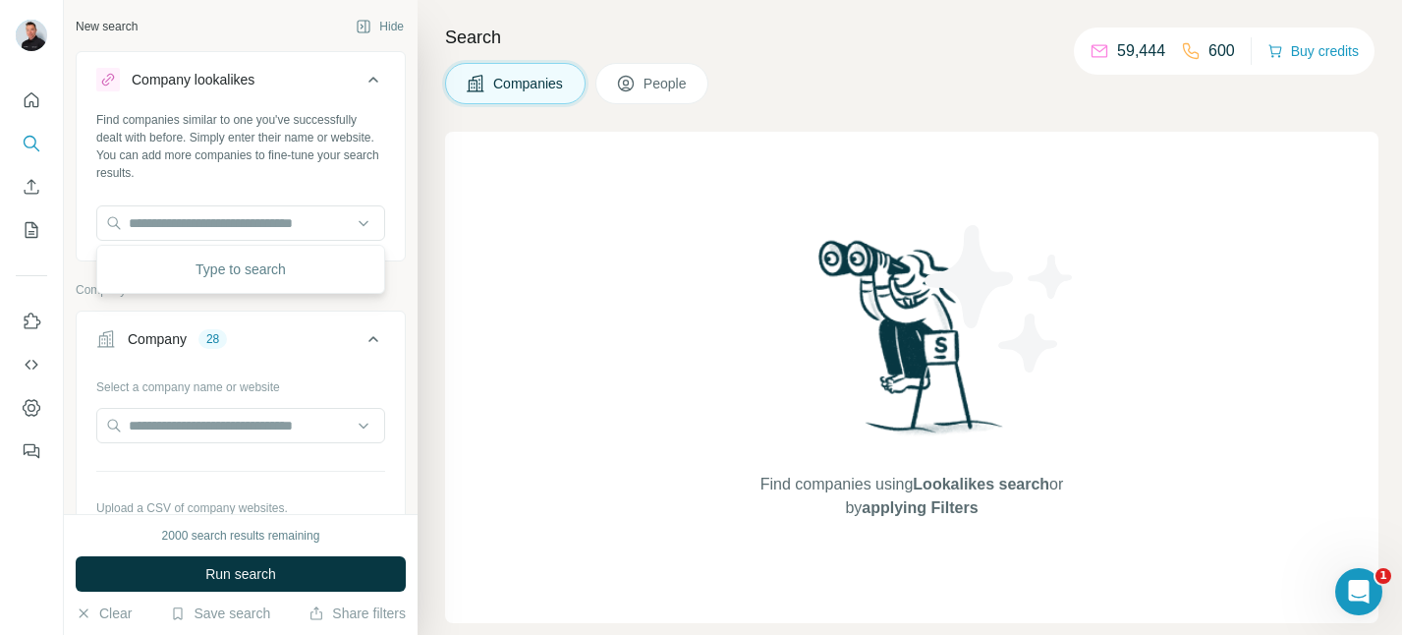
click at [445, 135] on div "Find companies using Lookalikes search or by applying Filters" at bounding box center [911, 377] width 933 height 491
click at [361, 25] on icon "button" at bounding box center [364, 27] width 16 height 16
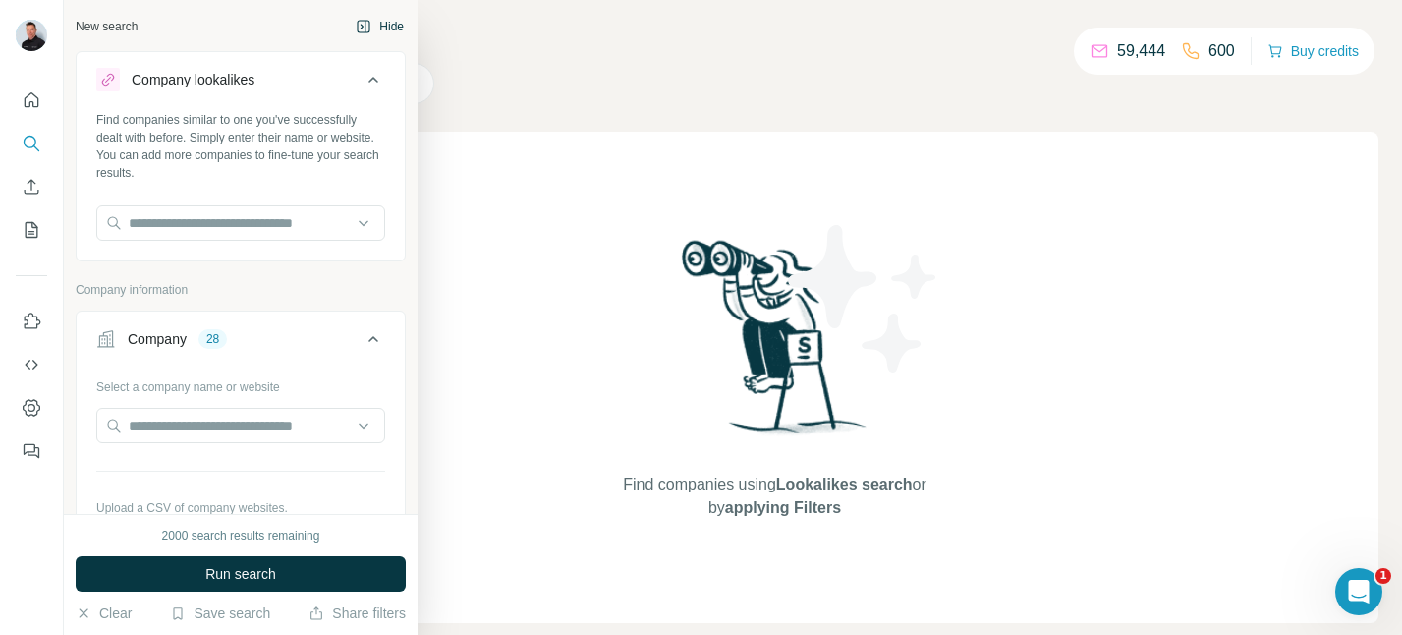
click at [142, 340] on div "Company" at bounding box center [157, 339] width 59 height 20
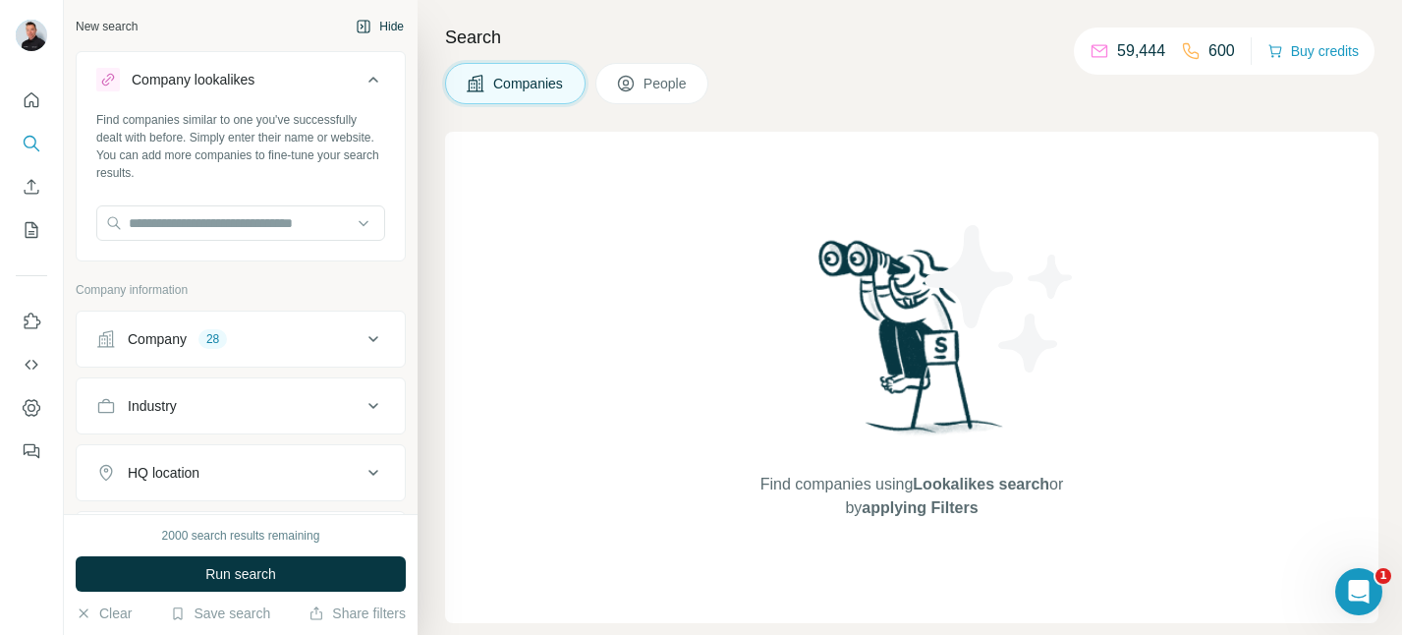
click at [374, 345] on icon at bounding box center [373, 339] width 24 height 24
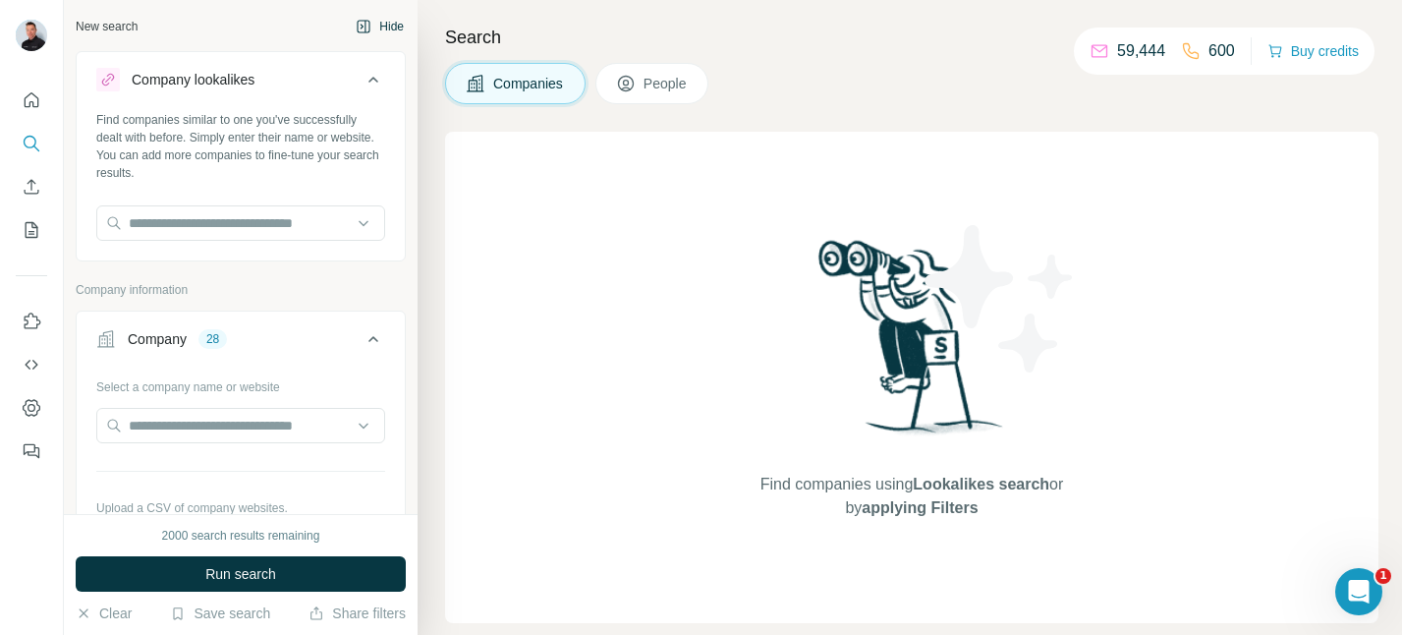
scroll to position [361, 0]
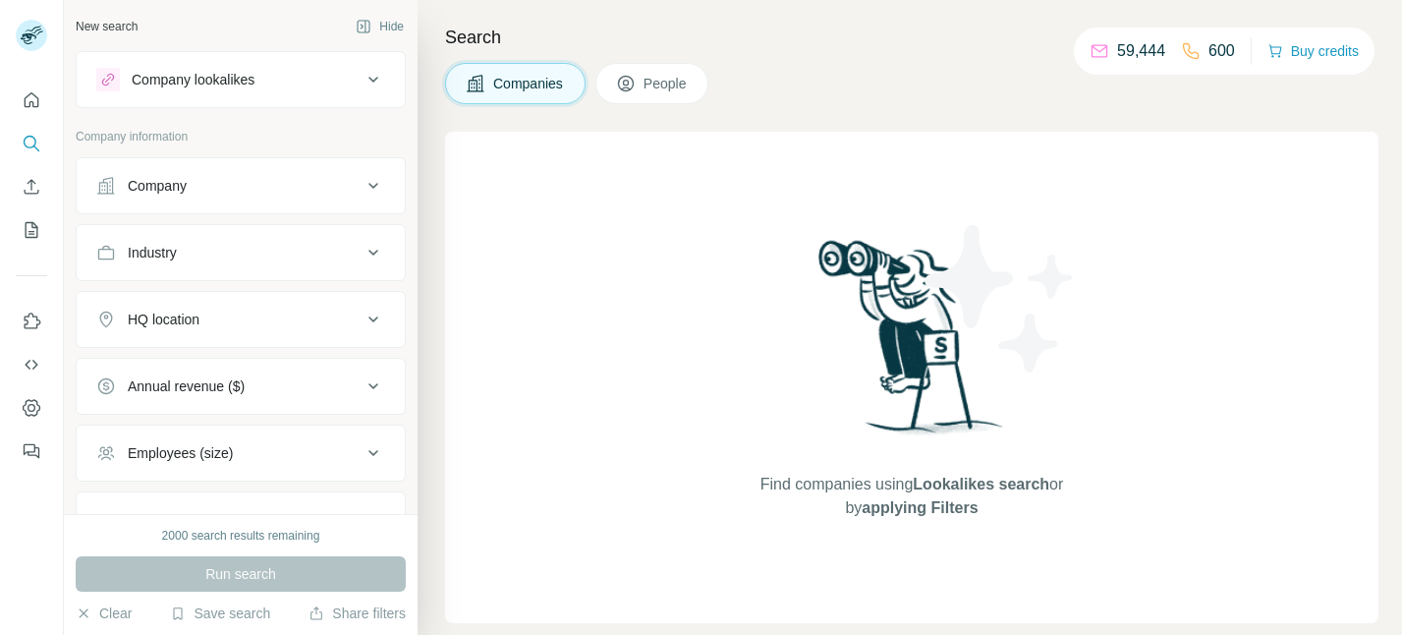
click at [367, 193] on icon at bounding box center [373, 186] width 24 height 24
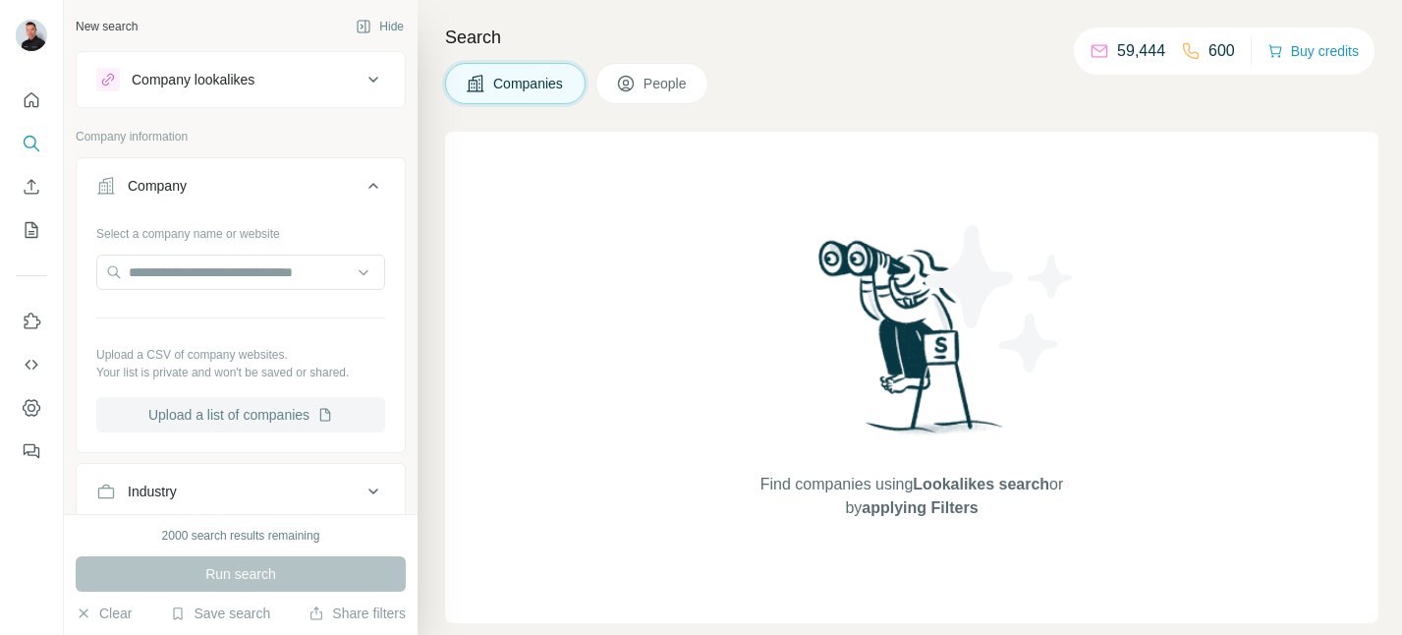
click at [255, 424] on button "Upload a list of companies" at bounding box center [240, 414] width 289 height 35
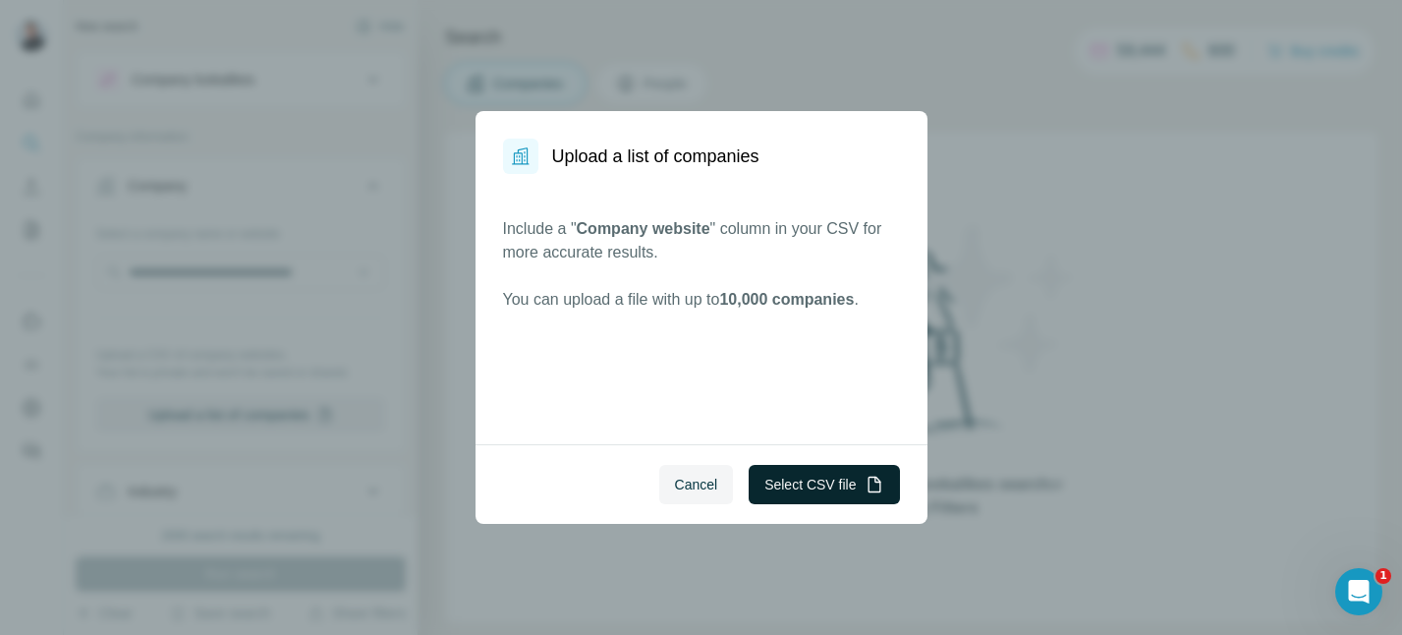
click at [811, 492] on button "Select CSV file" at bounding box center [824, 484] width 150 height 39
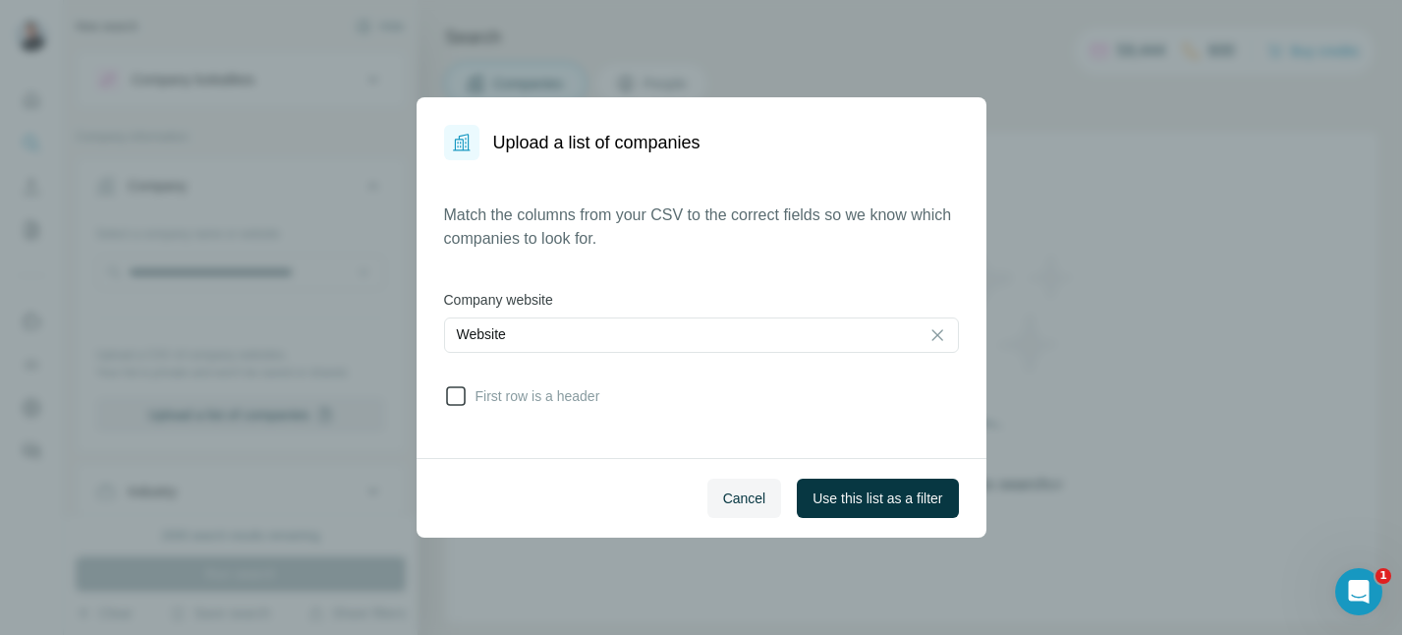
click at [453, 398] on icon at bounding box center [456, 396] width 24 height 24
click at [847, 506] on span "Use this list as a filter" at bounding box center [877, 498] width 130 height 20
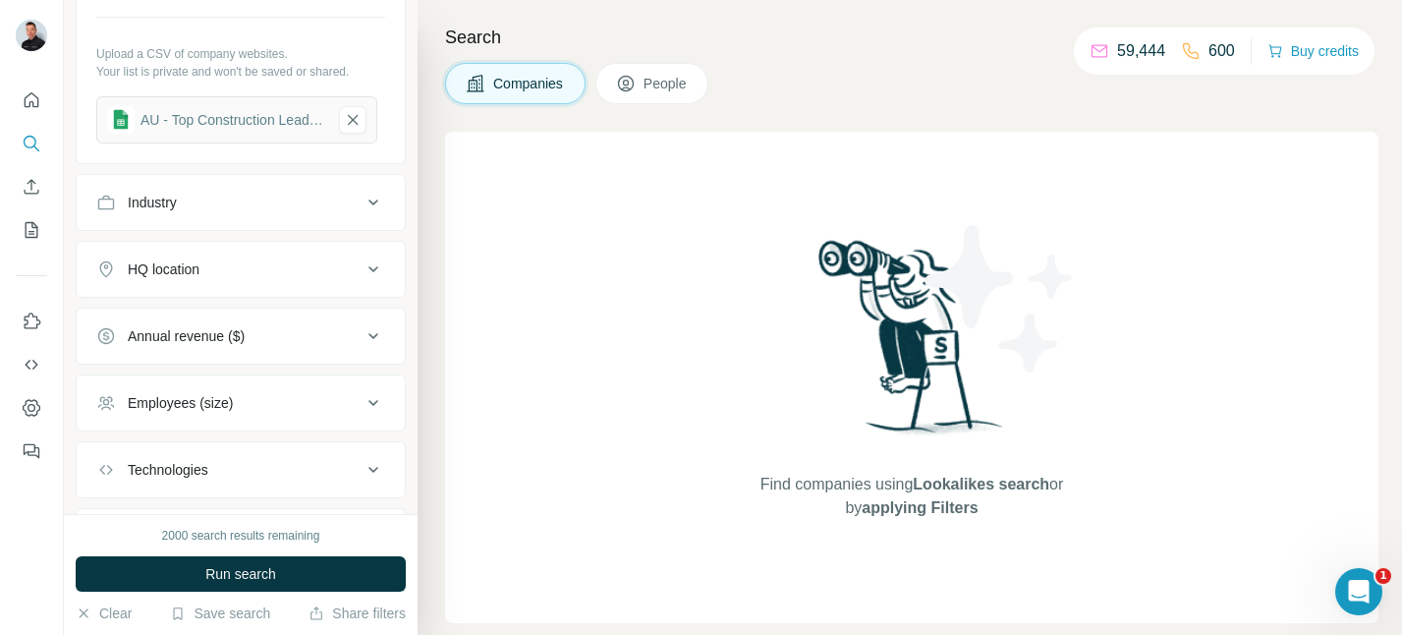
scroll to position [407, 0]
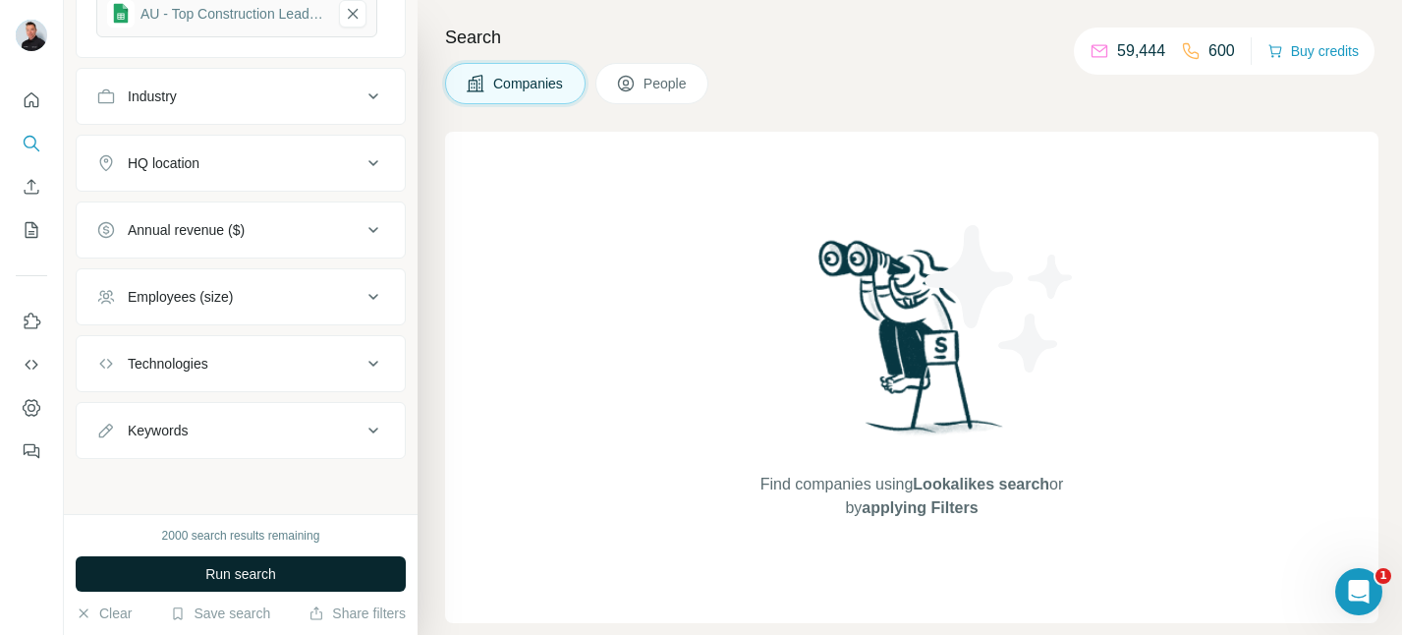
click at [268, 577] on span "Run search" at bounding box center [240, 574] width 71 height 20
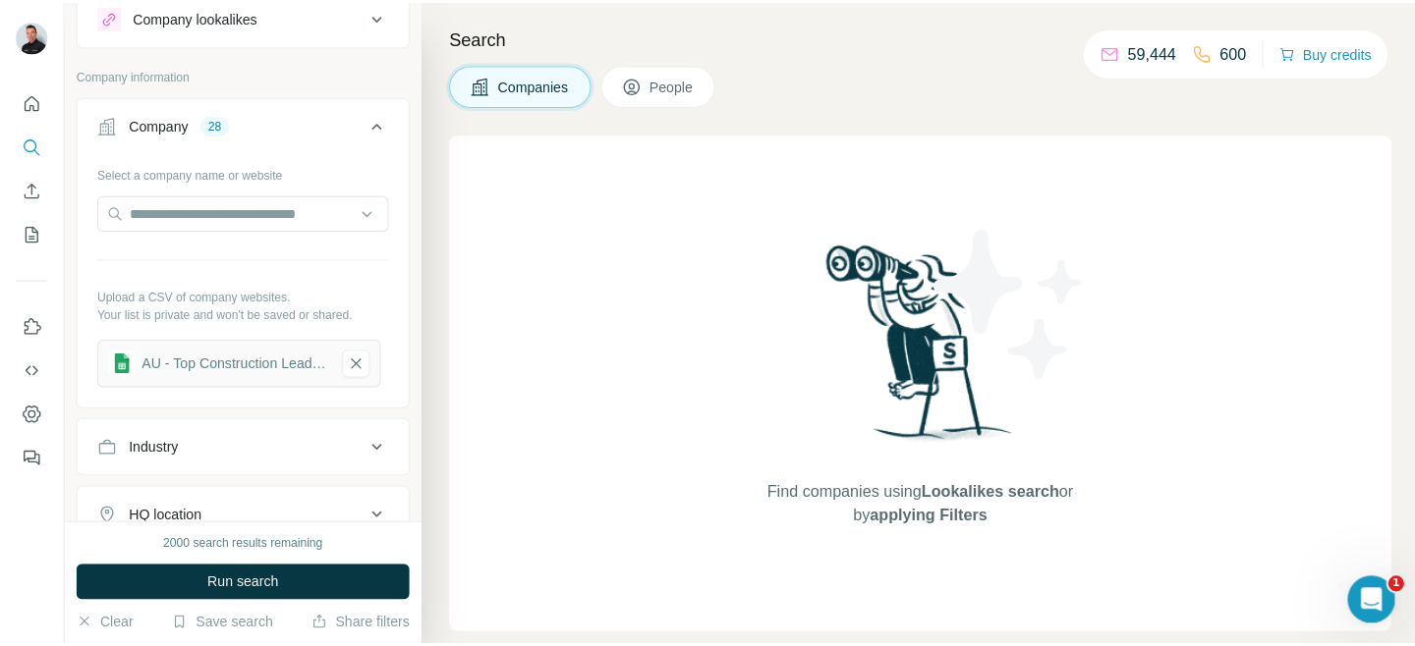
scroll to position [0, 0]
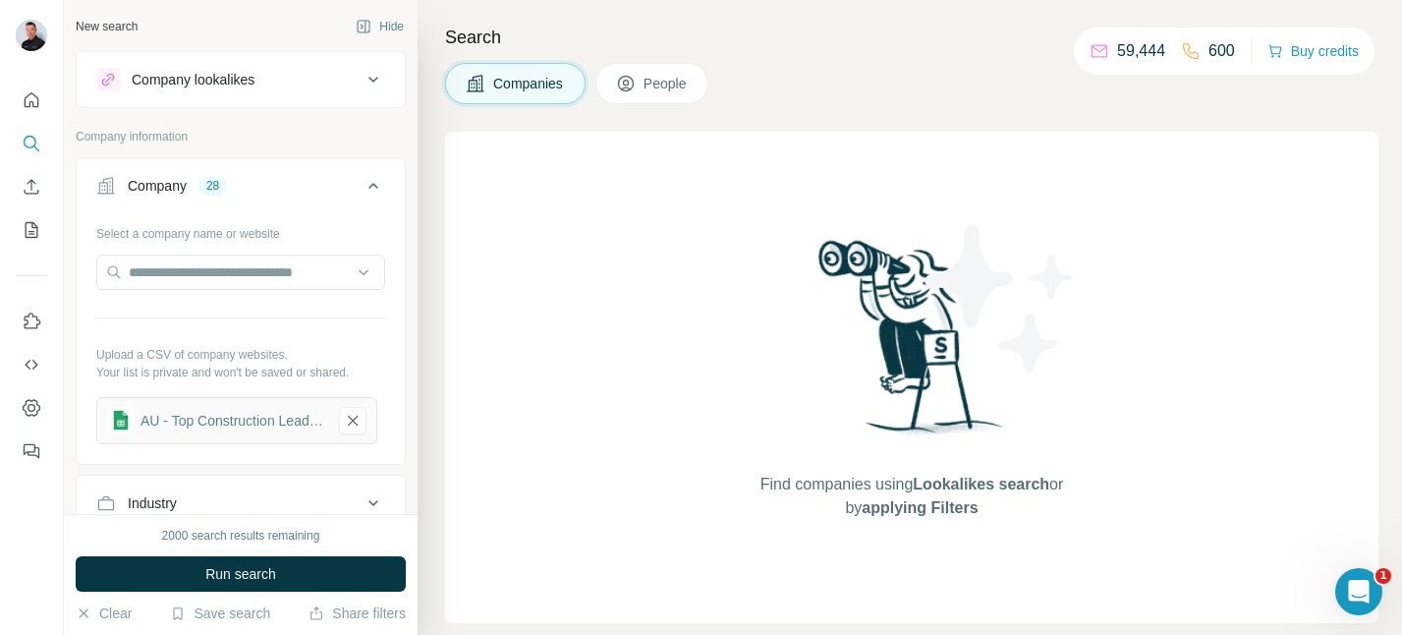
click at [184, 191] on div "Company" at bounding box center [157, 186] width 59 height 20
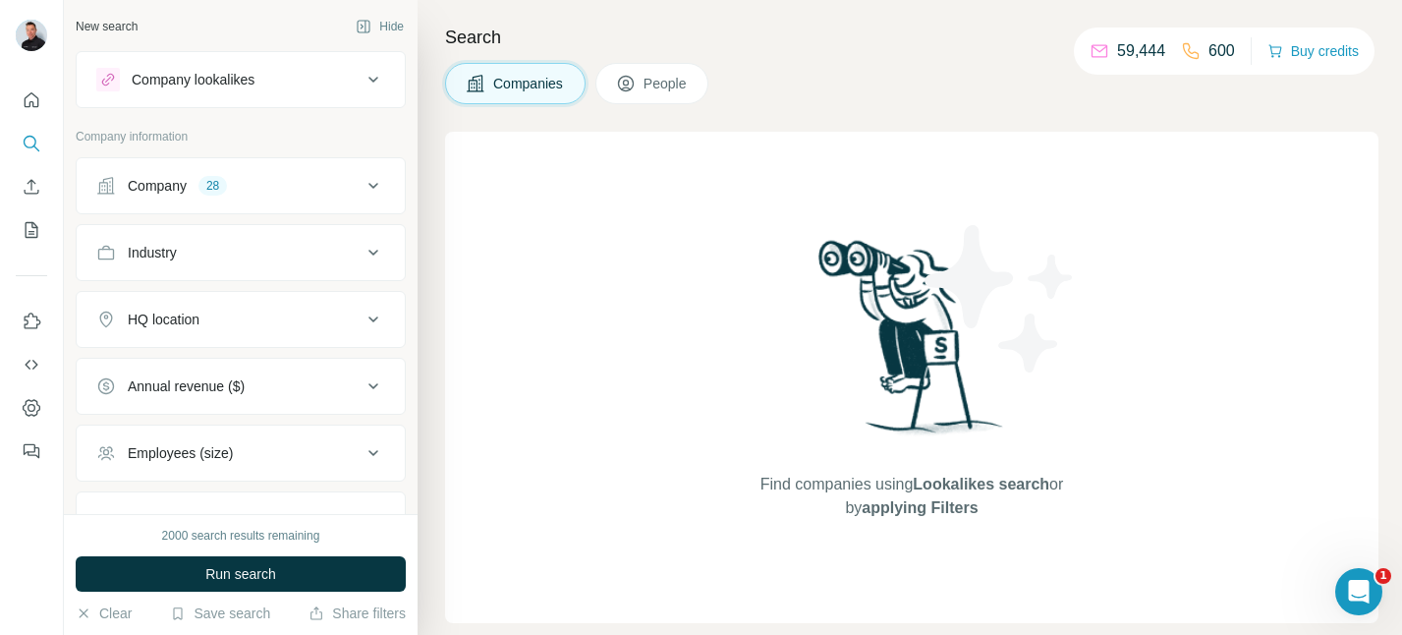
click at [184, 191] on div "Company" at bounding box center [157, 186] width 59 height 20
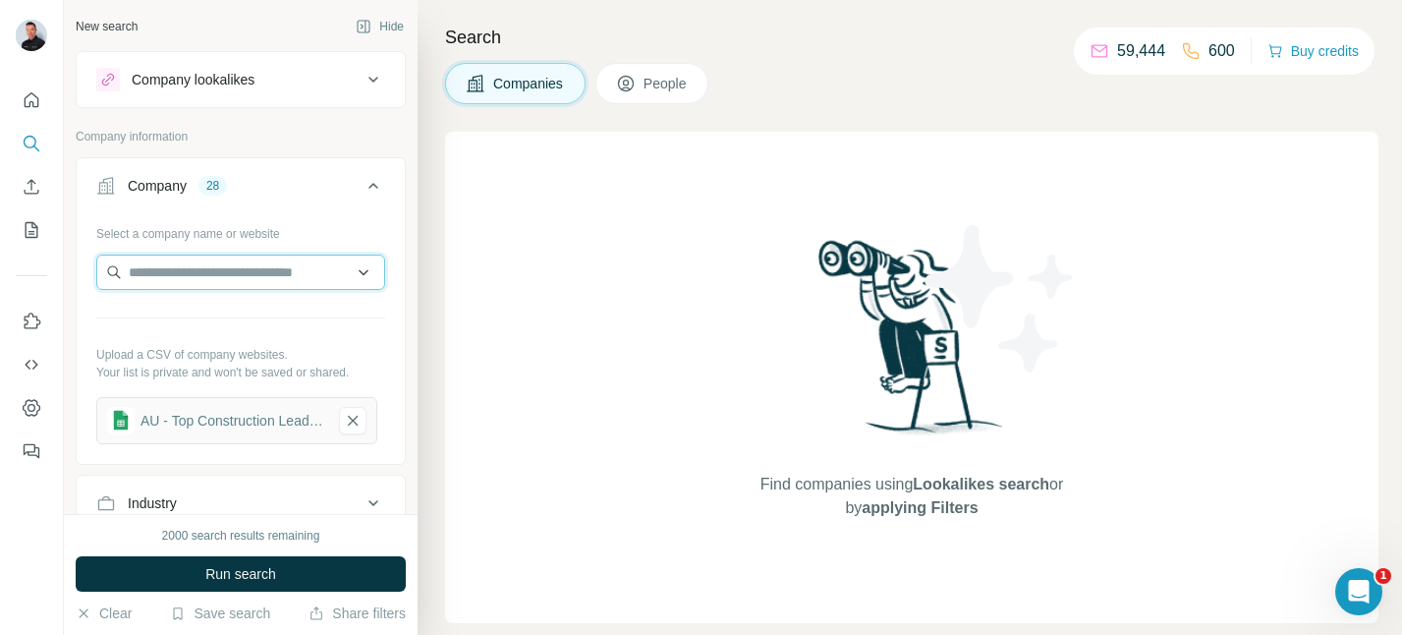
click at [261, 267] on input "text" at bounding box center [240, 271] width 289 height 35
click at [255, 322] on div "Type to search" at bounding box center [240, 318] width 279 height 39
click at [247, 274] on input "text" at bounding box center [240, 271] width 289 height 35
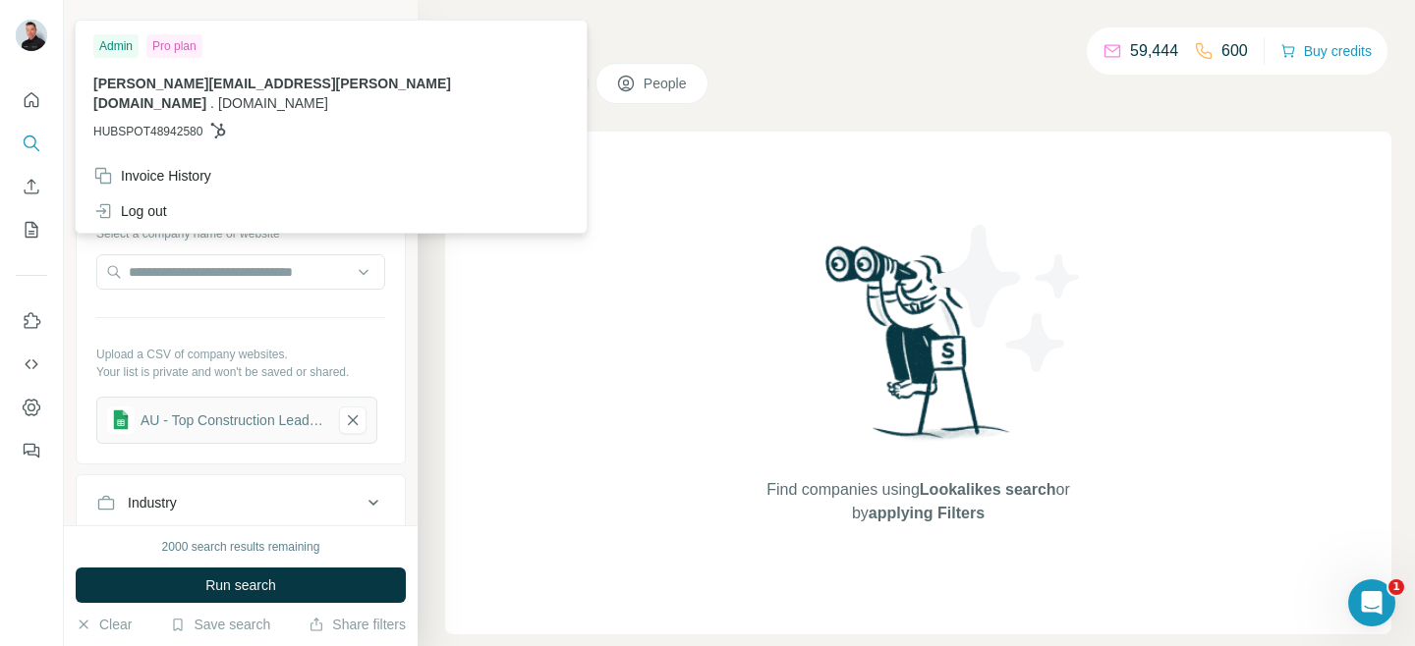
click at [32, 34] on img at bounding box center [31, 35] width 31 height 31
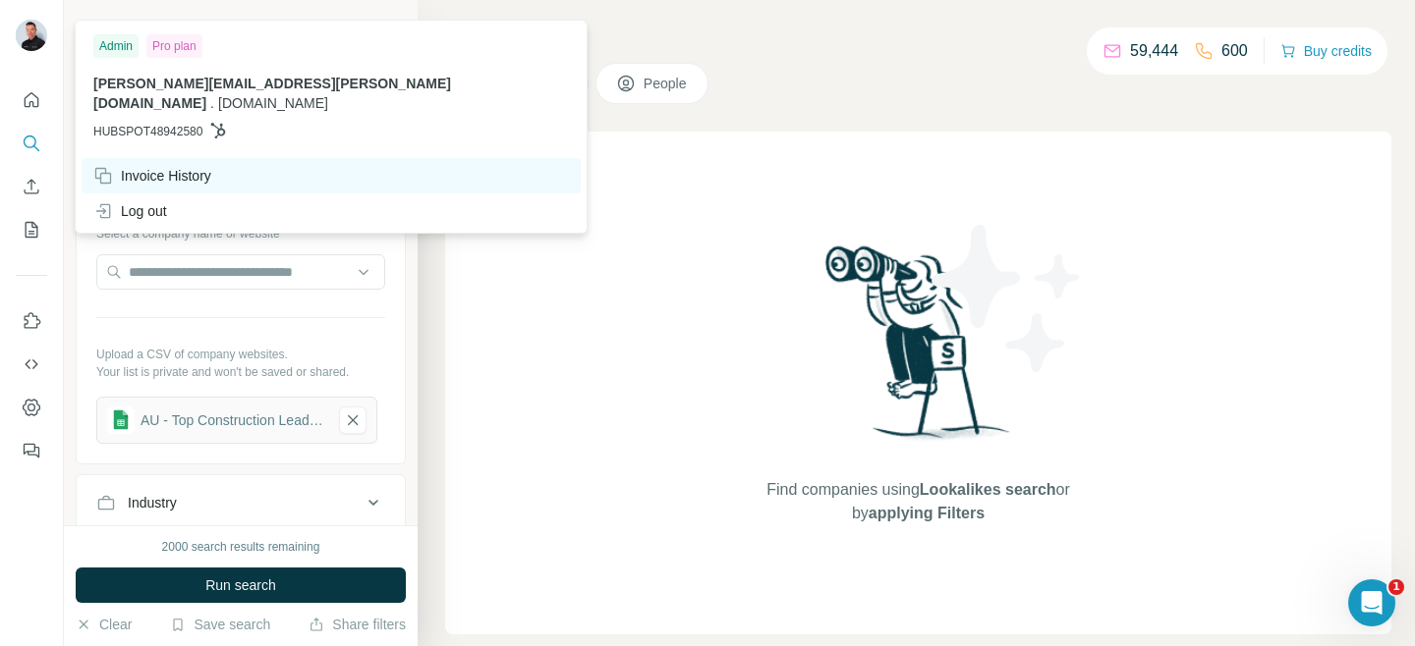
click at [171, 166] on div "Invoice History" at bounding box center [152, 176] width 118 height 20
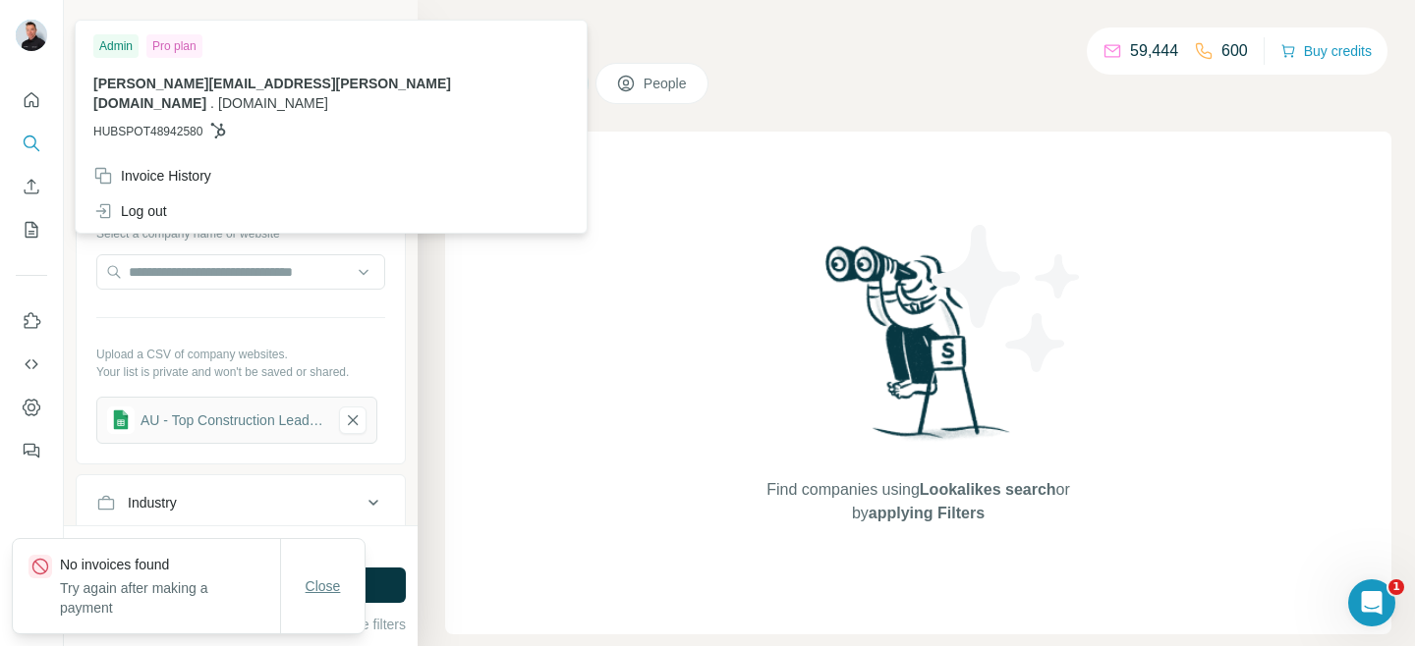
click at [321, 588] on span "Close" at bounding box center [322, 587] width 35 height 20
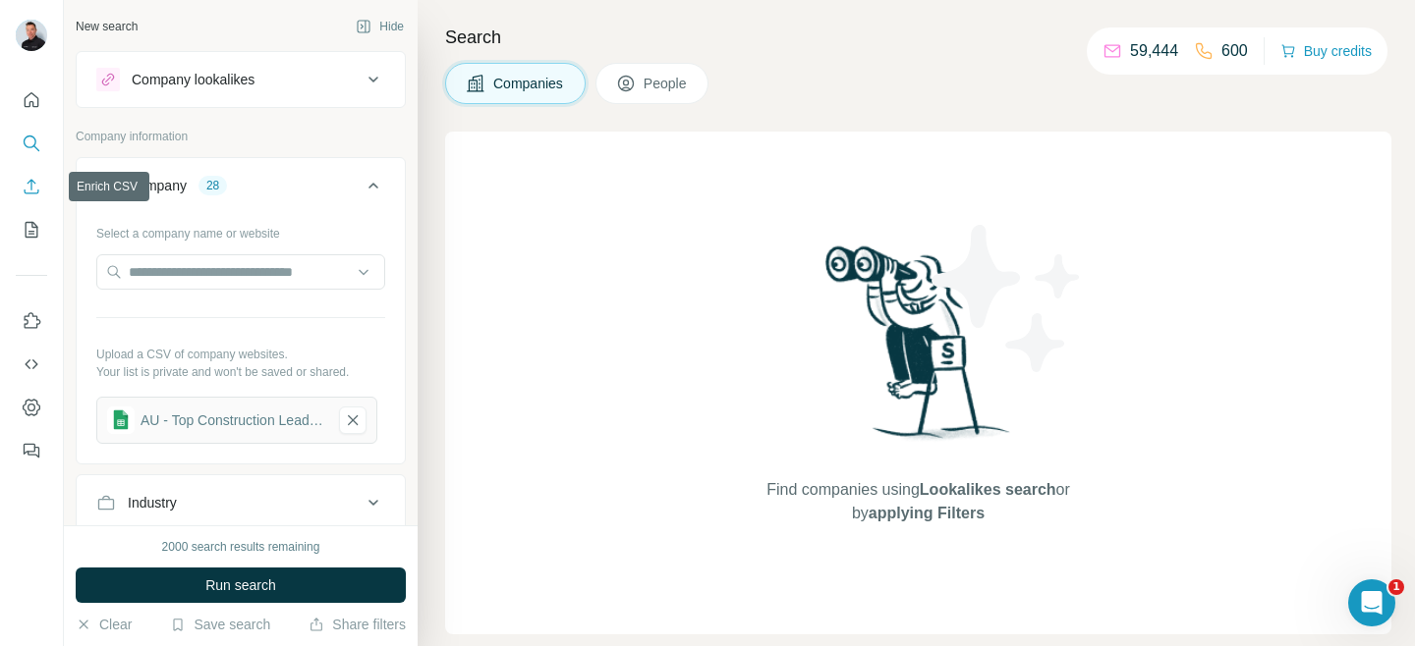
click at [31, 186] on icon "Enrich CSV" at bounding box center [32, 186] width 15 height 15
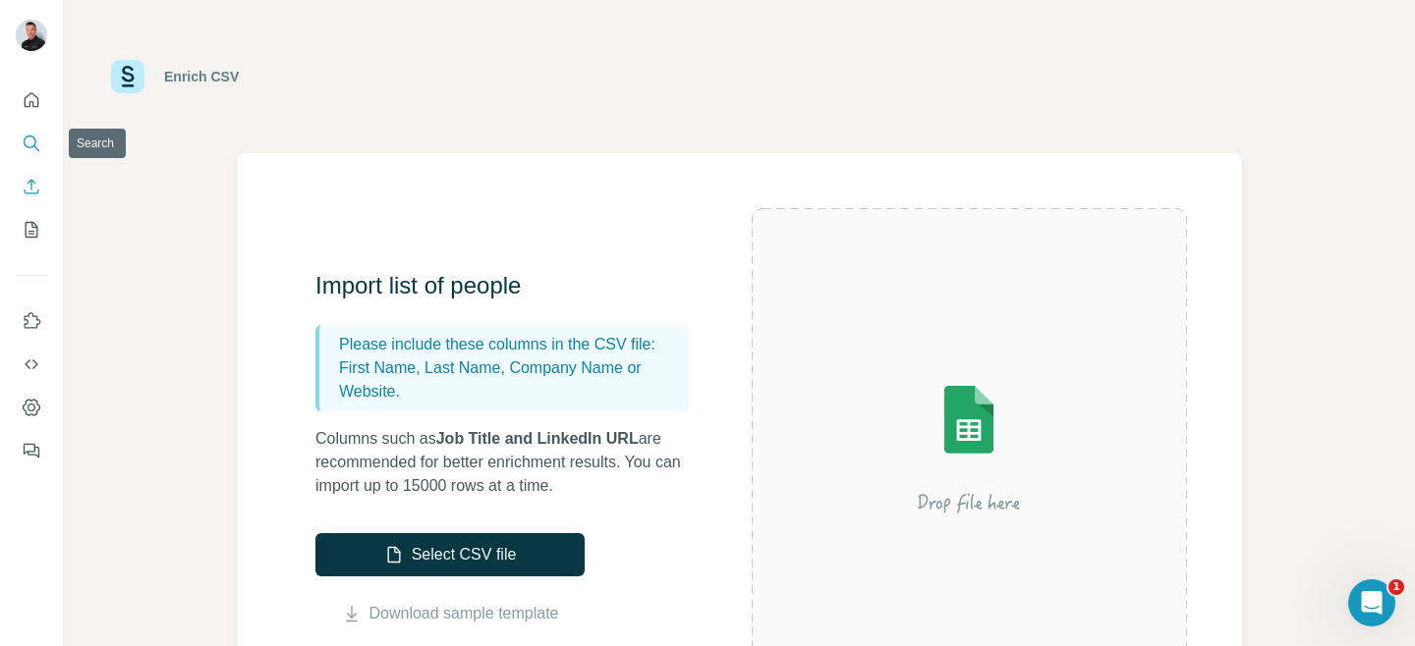
click at [28, 144] on icon "Search" at bounding box center [32, 144] width 20 height 20
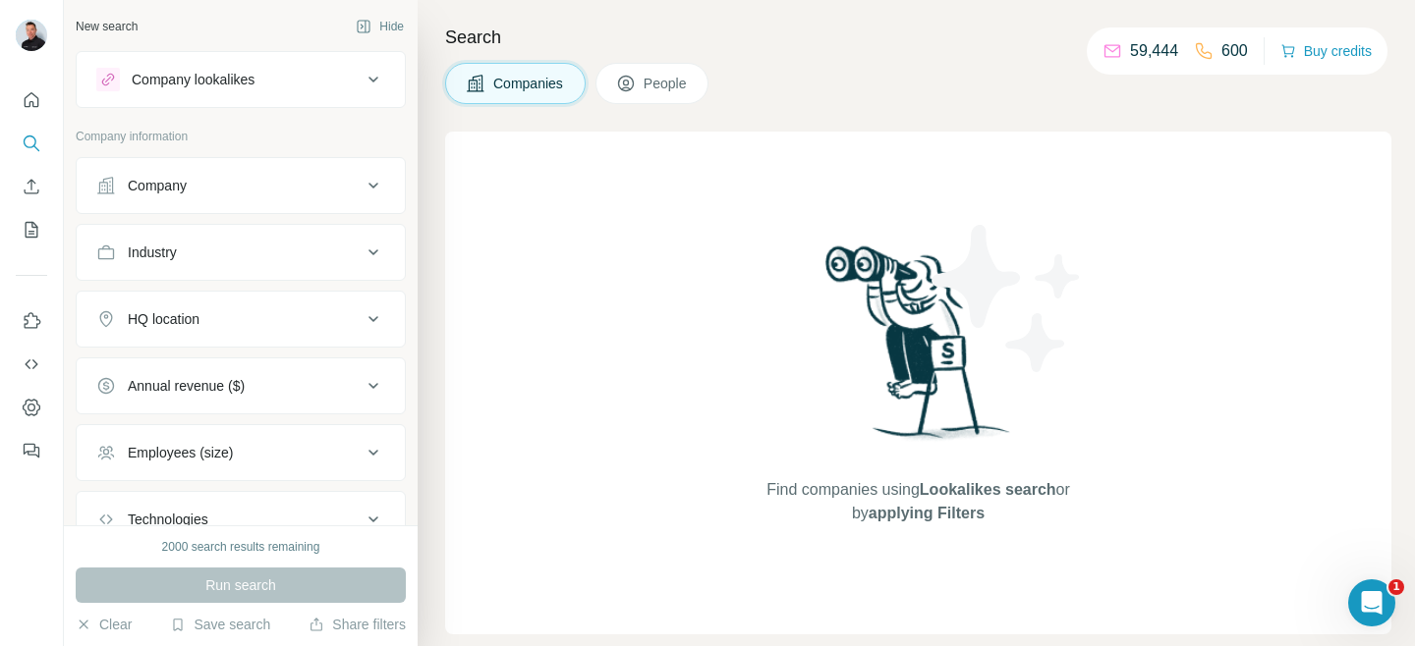
click at [377, 187] on icon at bounding box center [373, 186] width 24 height 24
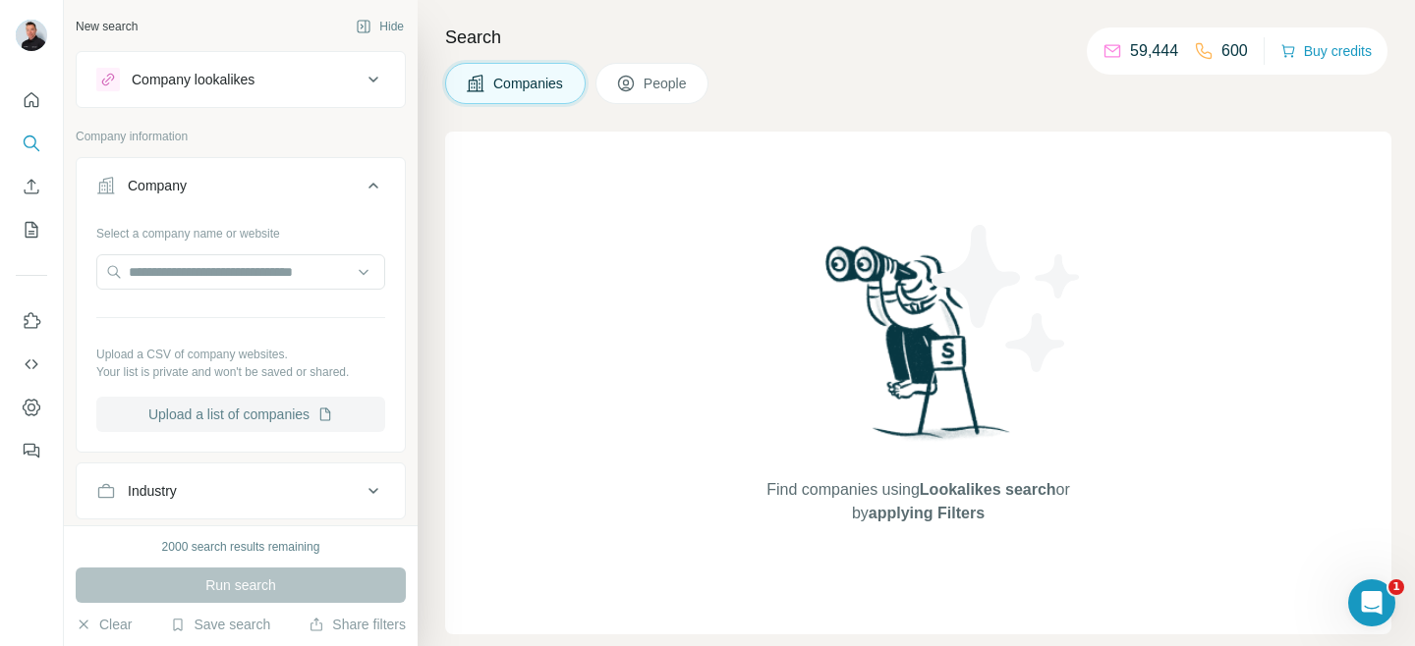
click at [275, 408] on button "Upload a list of companies" at bounding box center [240, 414] width 289 height 35
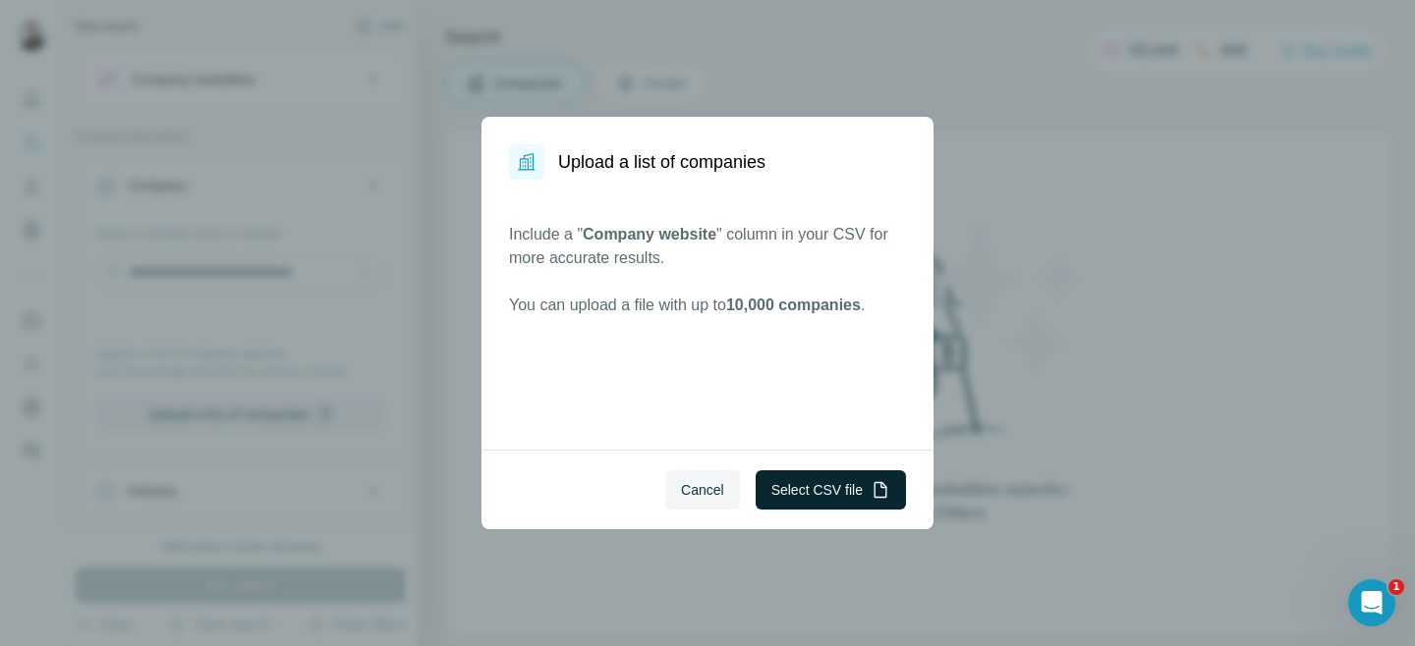
click at [803, 502] on button "Select CSV file" at bounding box center [830, 490] width 150 height 39
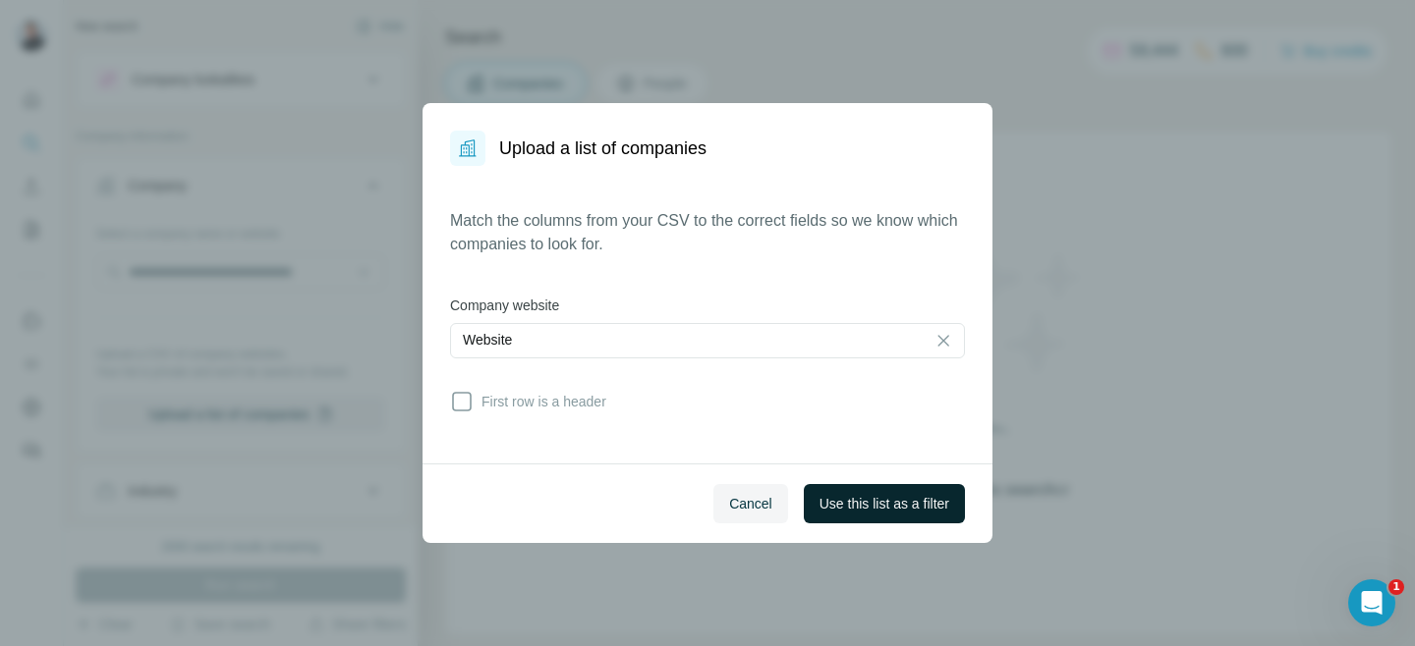
click at [876, 503] on span "Use this list as a filter" at bounding box center [884, 504] width 130 height 20
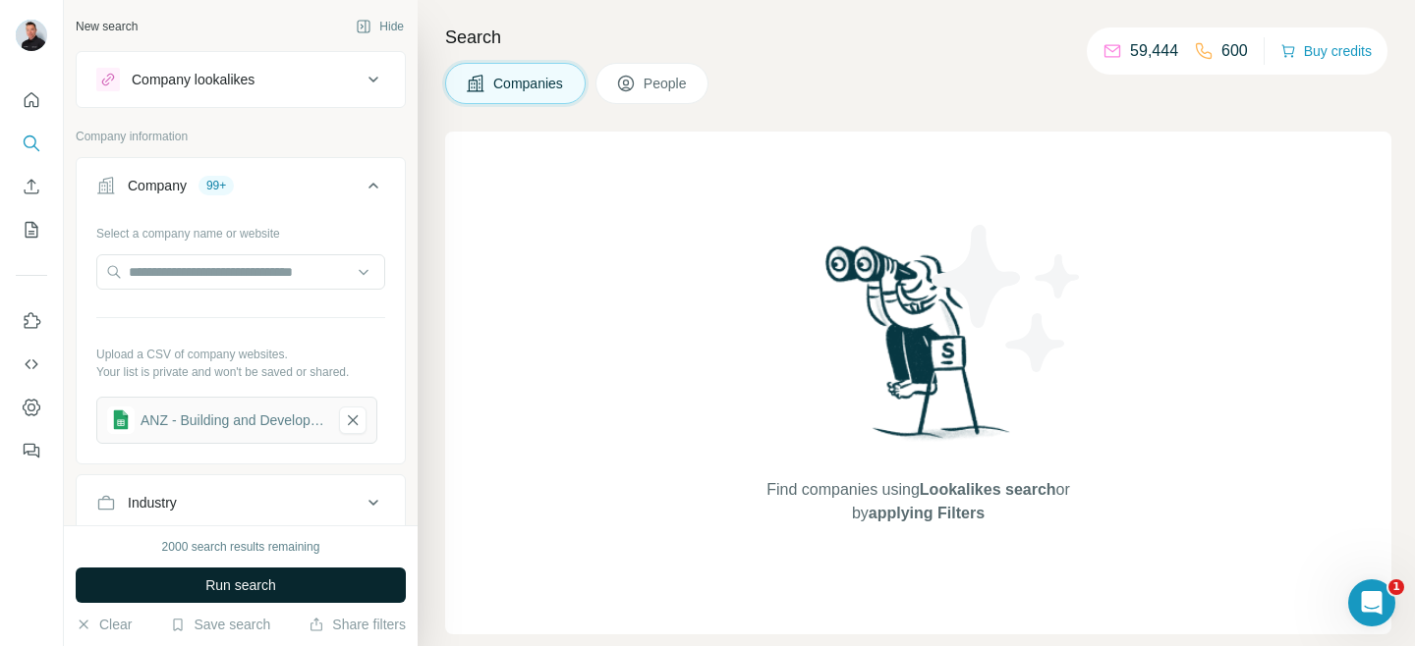
click at [232, 584] on span "Run search" at bounding box center [240, 586] width 71 height 20
